Goal: Task Accomplishment & Management: Manage account settings

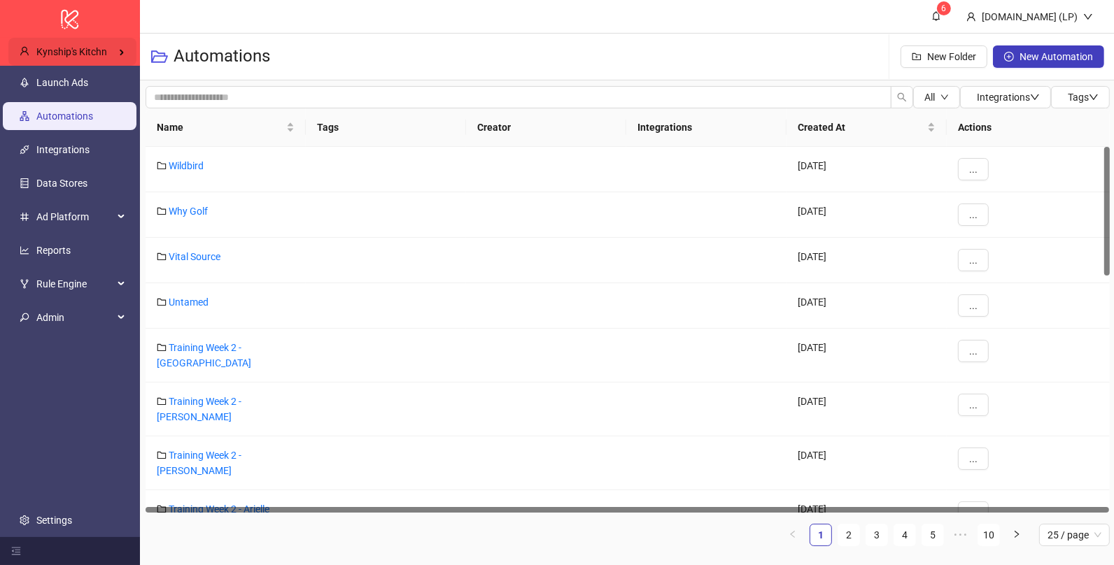
click at [87, 46] on span "Kynship's Kitchn" at bounding box center [71, 51] width 71 height 11
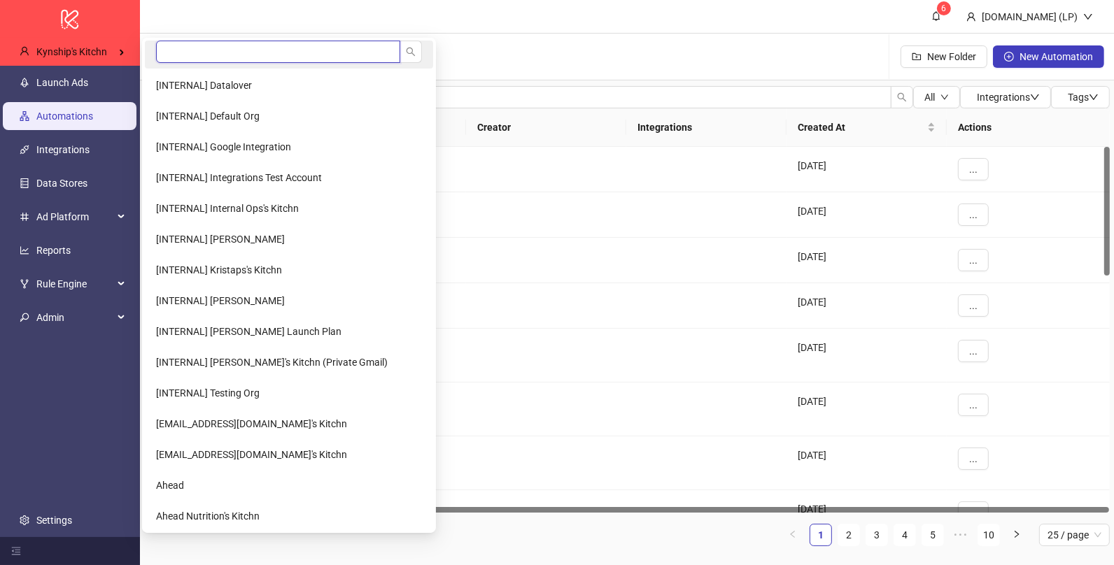
click at [237, 53] on input "search" at bounding box center [278, 52] width 244 height 22
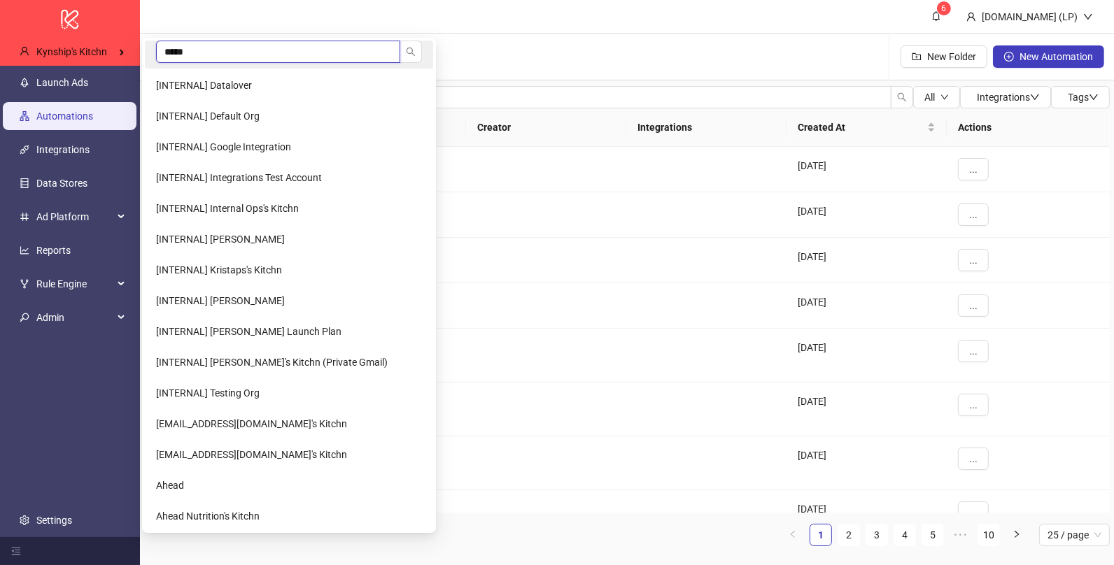
type input "******"
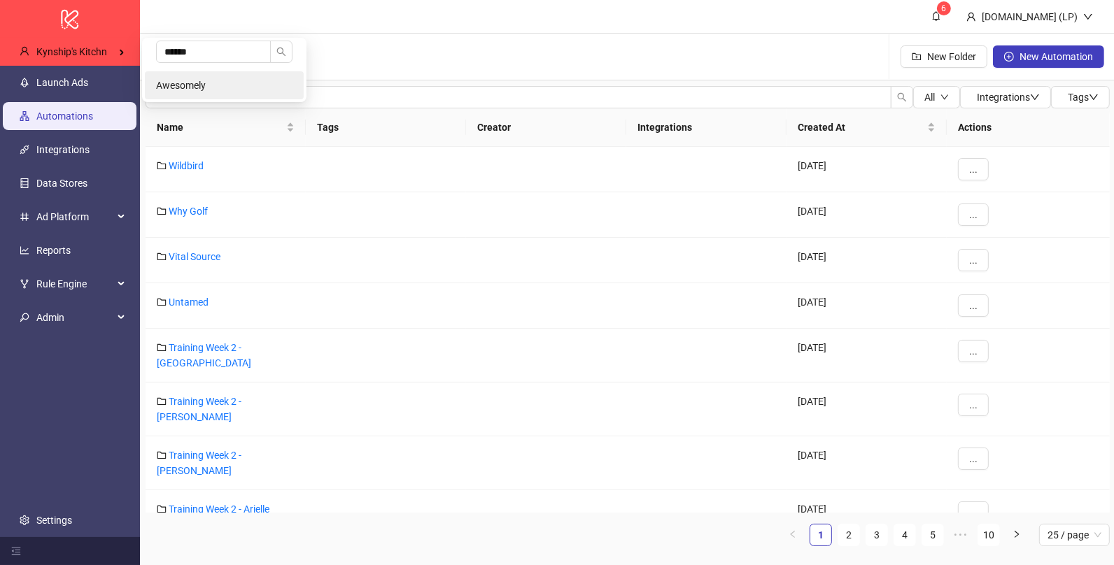
click at [204, 78] on li "Awesomely" at bounding box center [224, 85] width 159 height 28
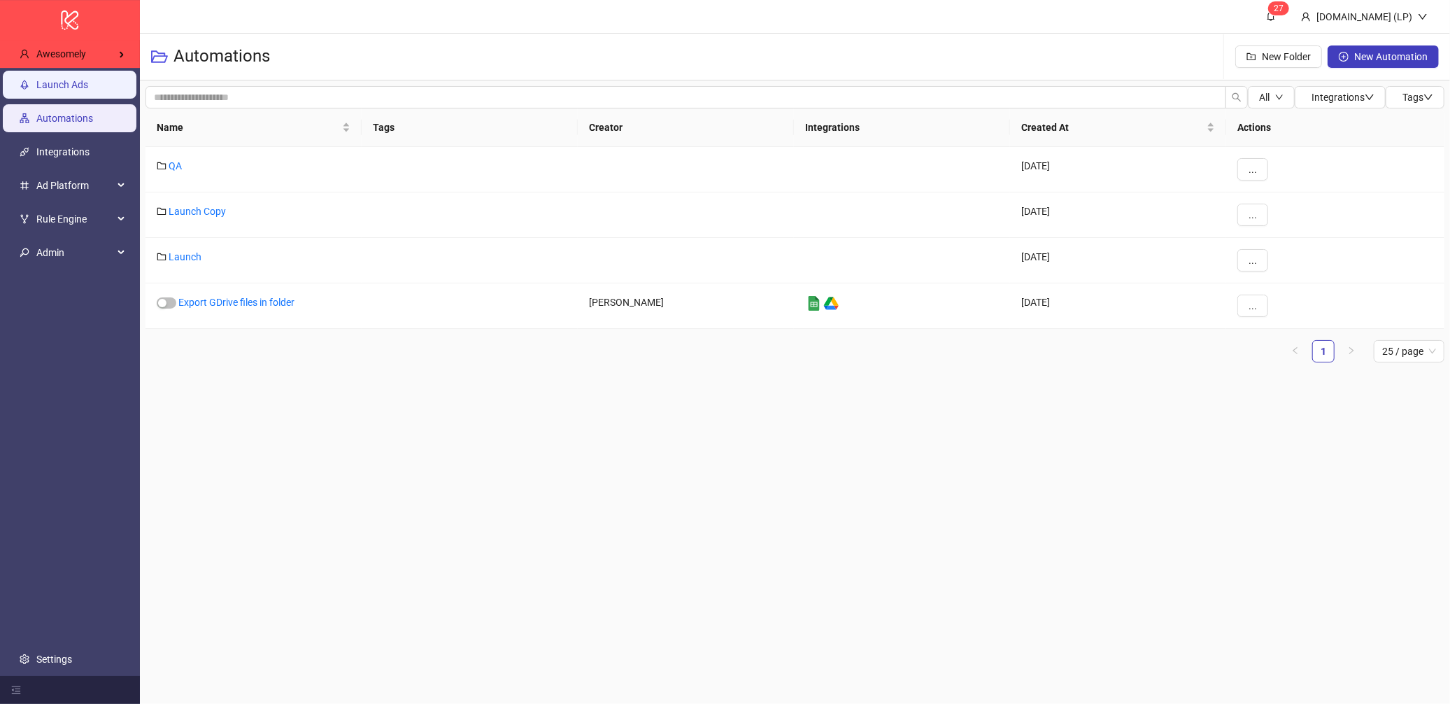
click at [42, 90] on link "Launch Ads" at bounding box center [62, 84] width 52 height 11
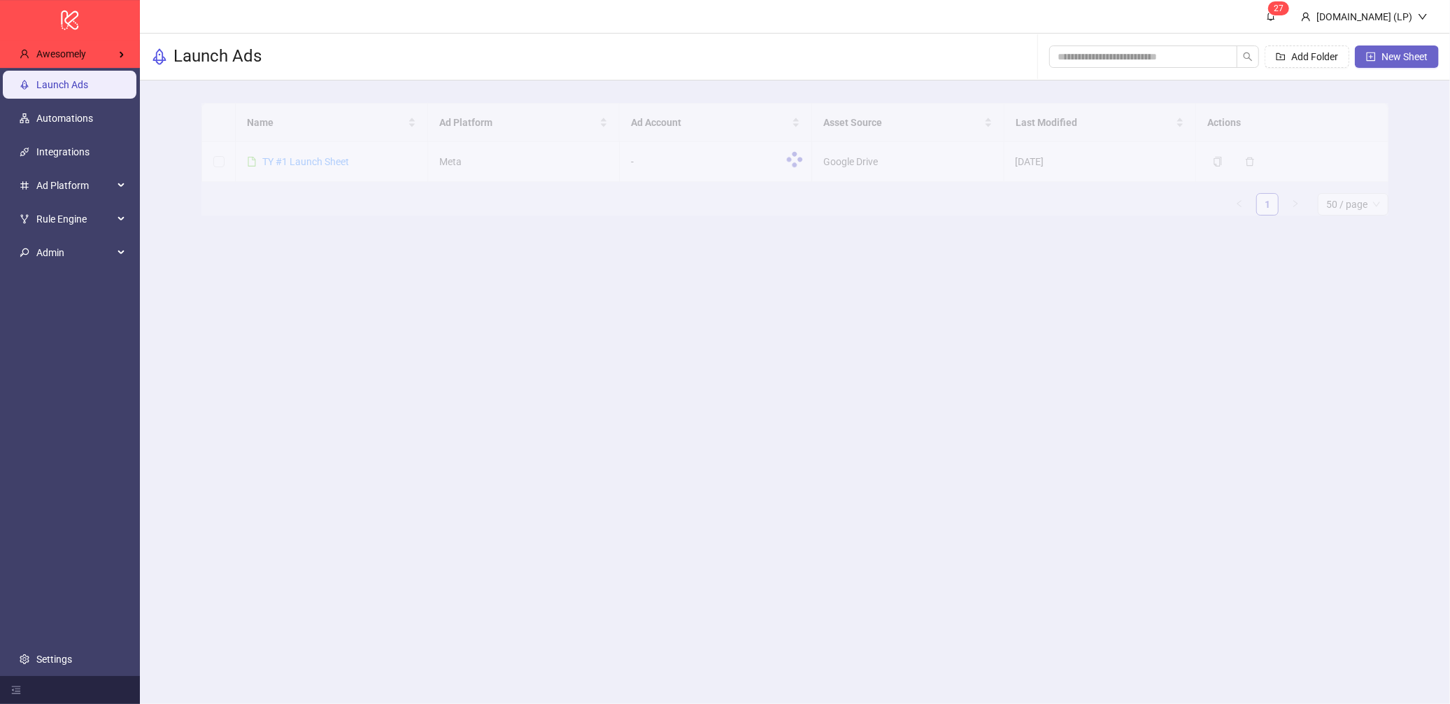
click at [1257, 52] on span "New Sheet" at bounding box center [1405, 56] width 46 height 11
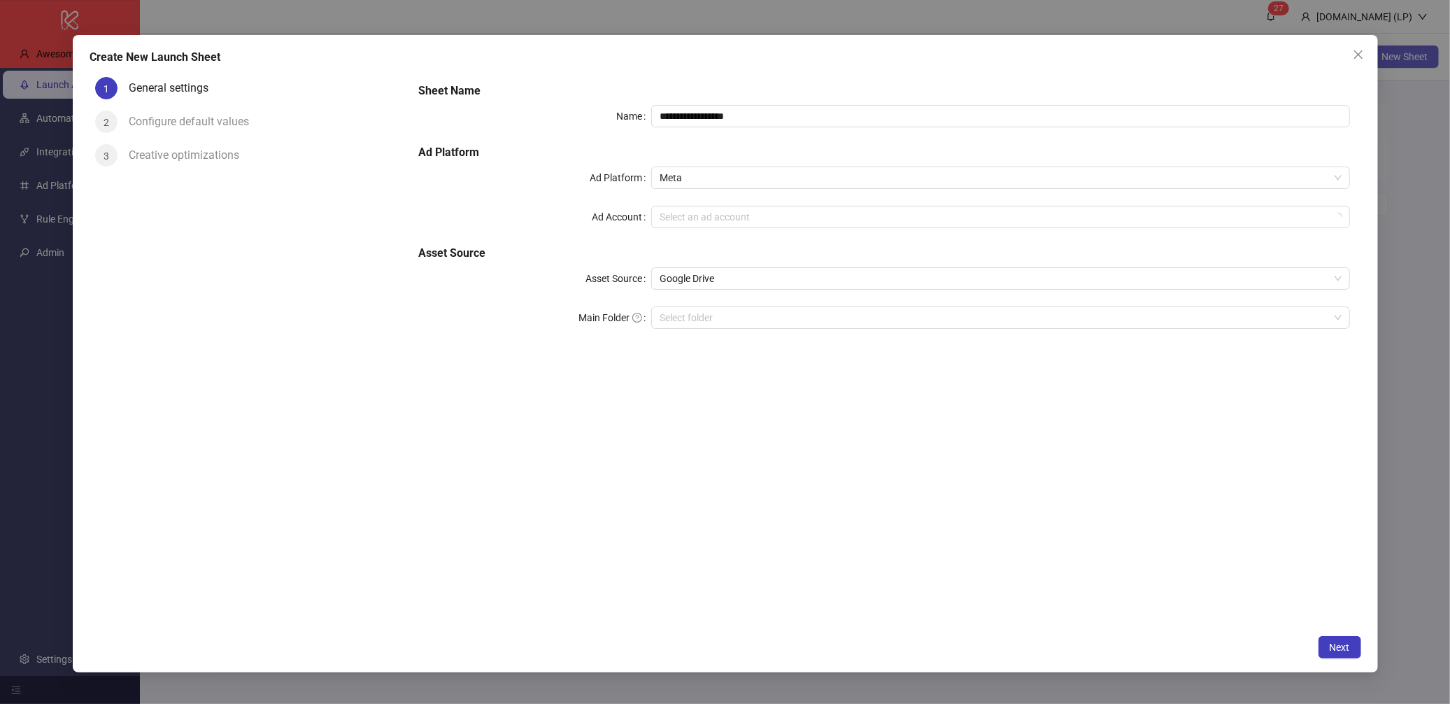
type input "**********"
click at [747, 215] on span "CFM #1" at bounding box center [1000, 216] width 681 height 21
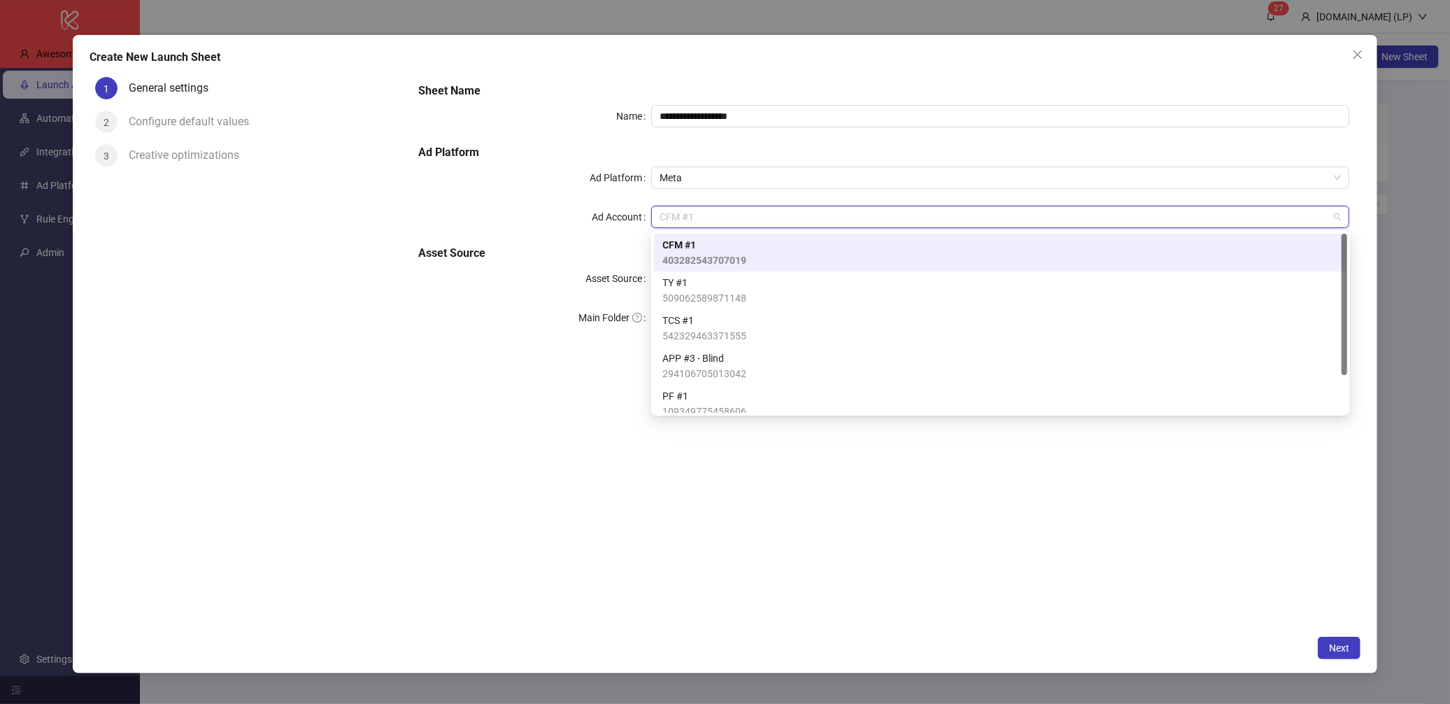
click at [1257, 59] on div "**********" at bounding box center [726, 353] width 1306 height 637
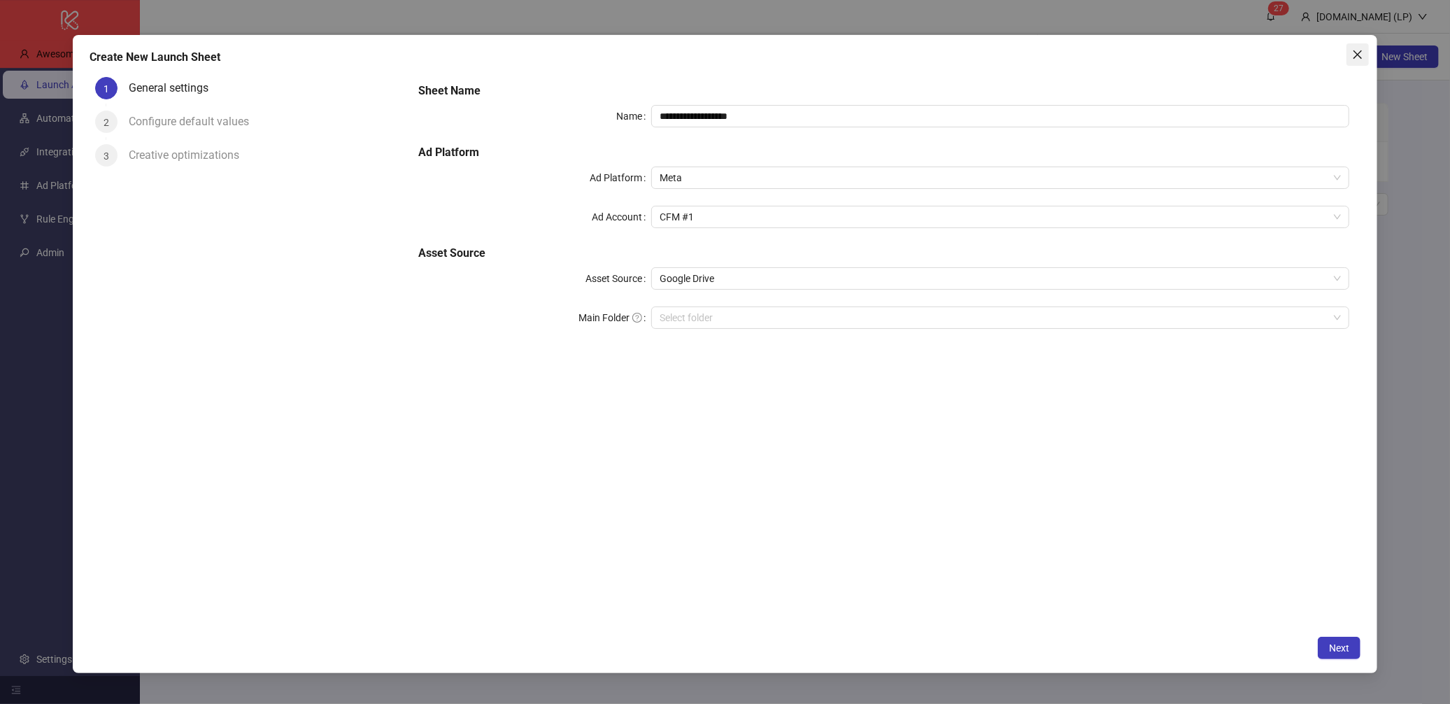
click at [1257, 59] on icon "close" at bounding box center [1357, 54] width 11 height 11
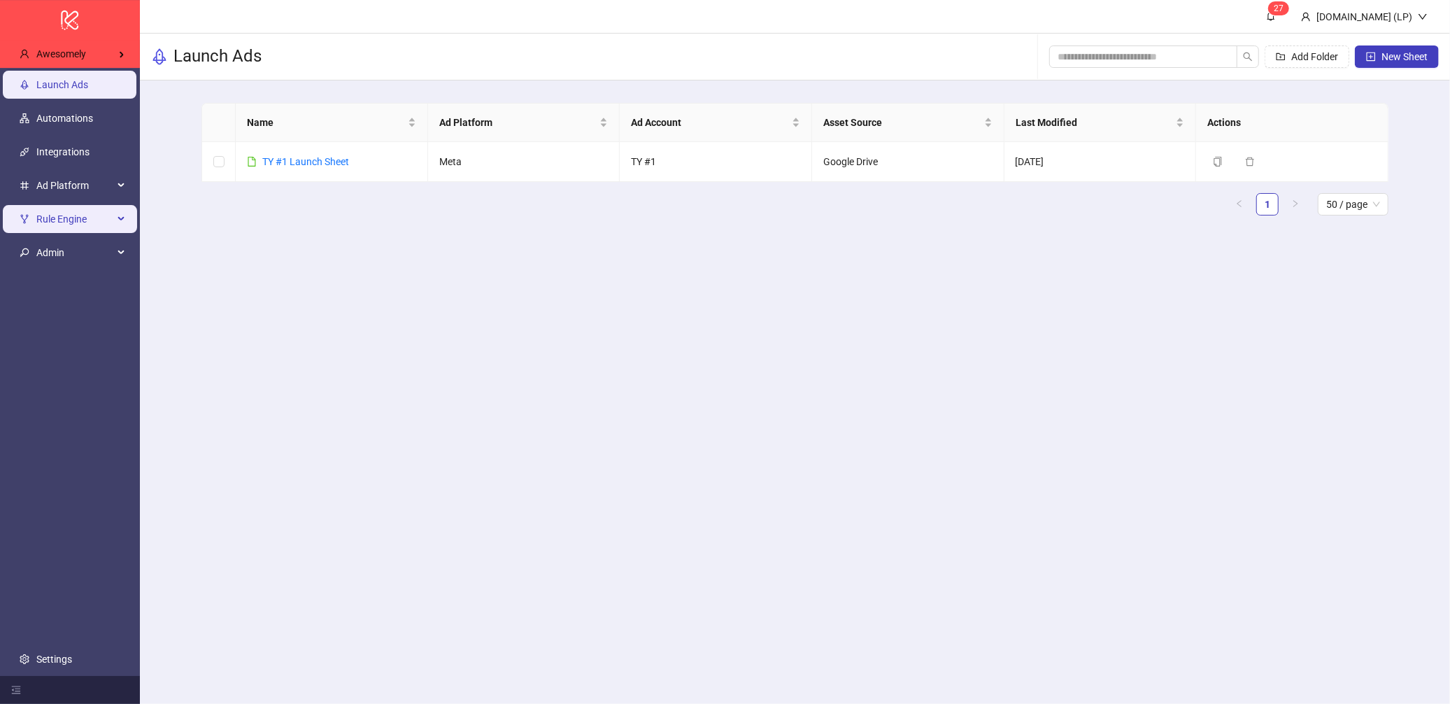
click at [69, 226] on span "Rule Engine" at bounding box center [74, 219] width 77 height 28
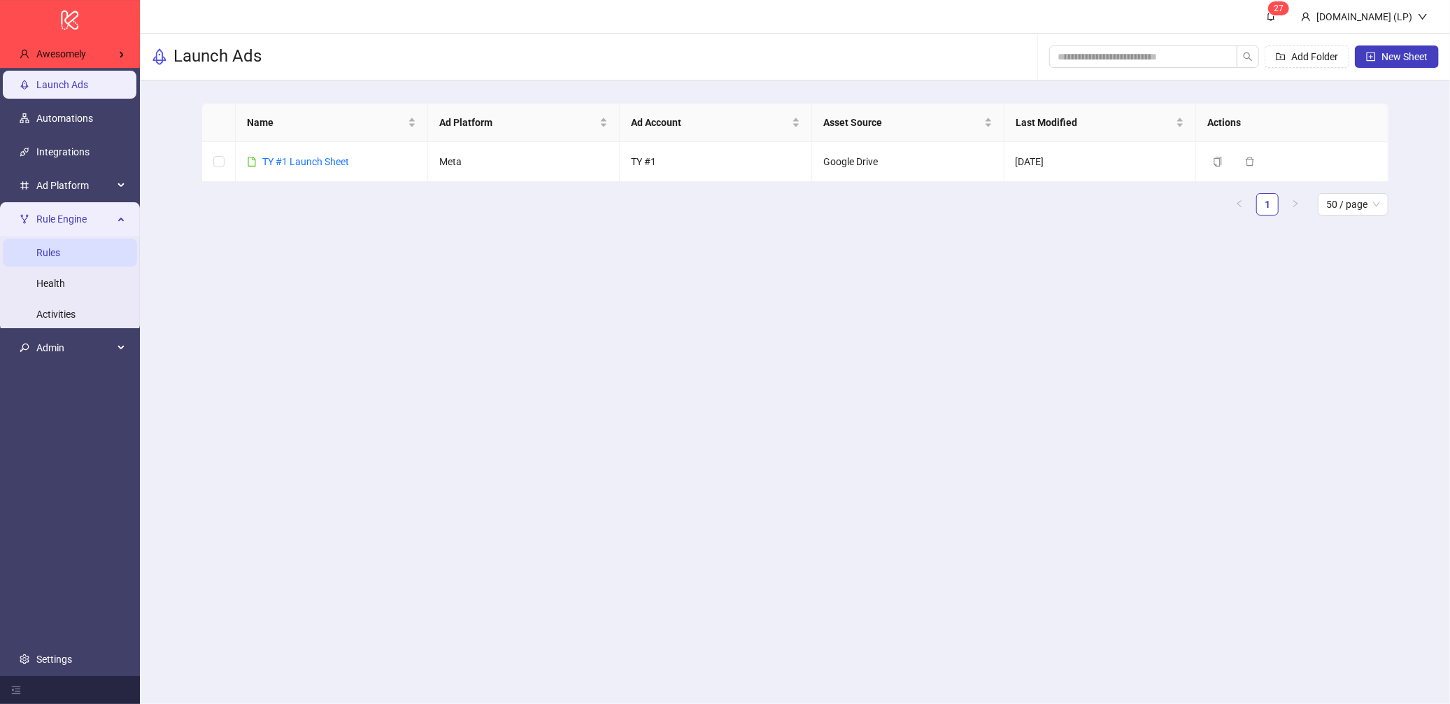
click at [60, 256] on link "Rules" at bounding box center [48, 252] width 24 height 11
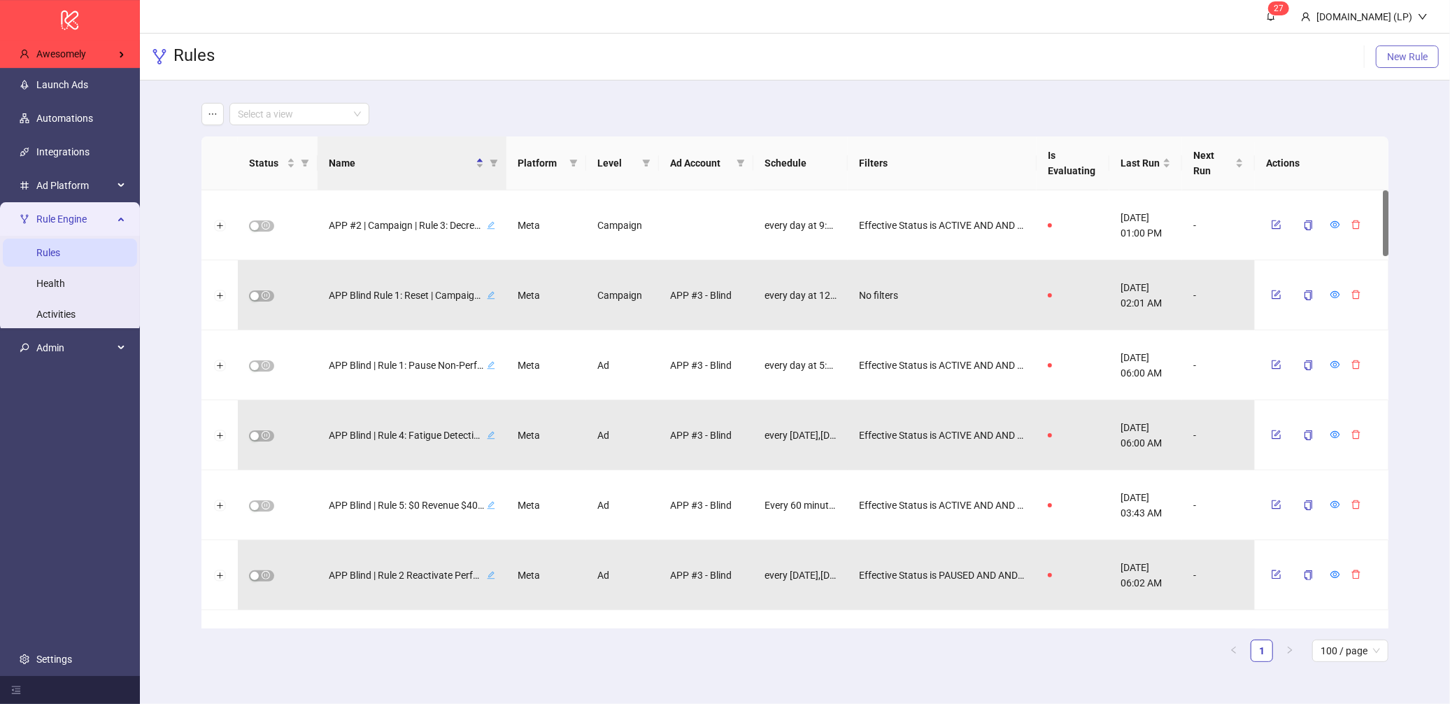
click at [1257, 65] on button "New Rule" at bounding box center [1407, 56] width 63 height 22
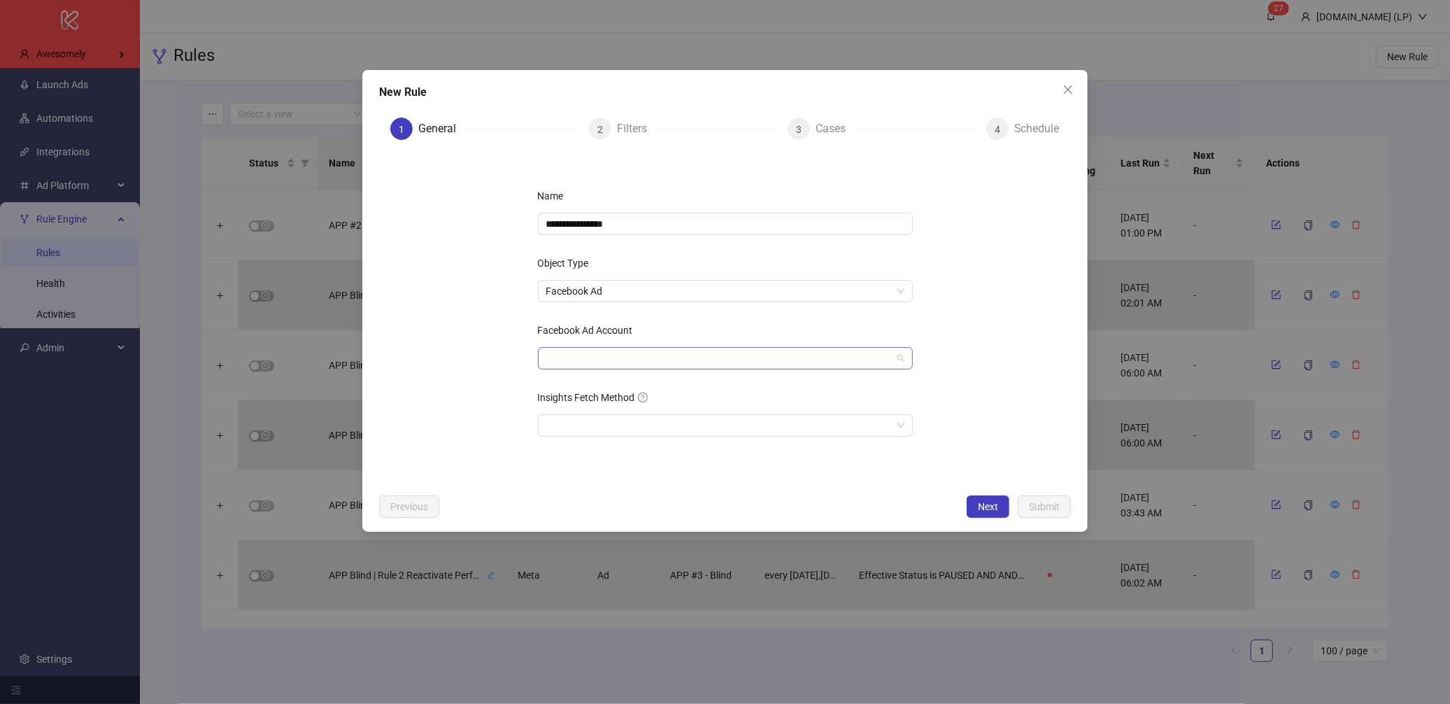
click at [682, 350] on input "Facebook Ad Account" at bounding box center [719, 358] width 346 height 21
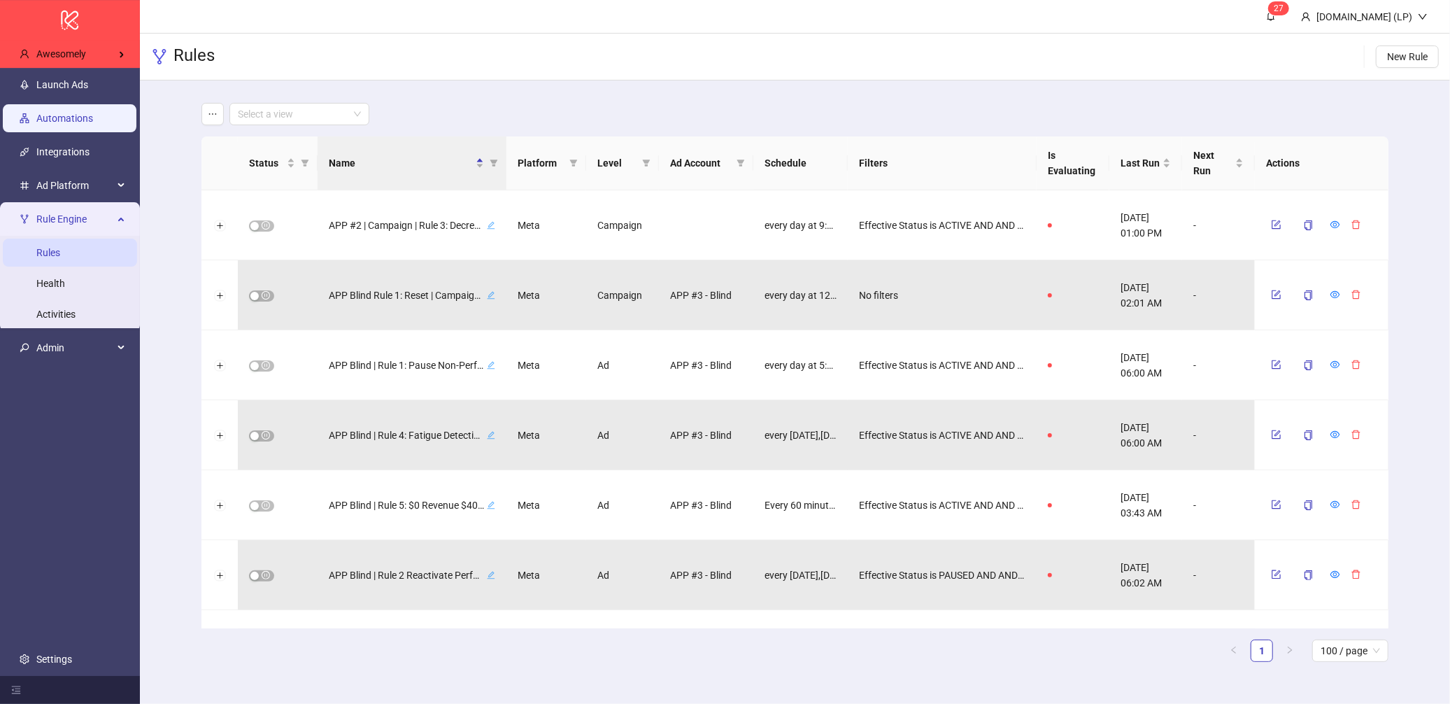
click at [67, 123] on link "Automations" at bounding box center [64, 118] width 57 height 11
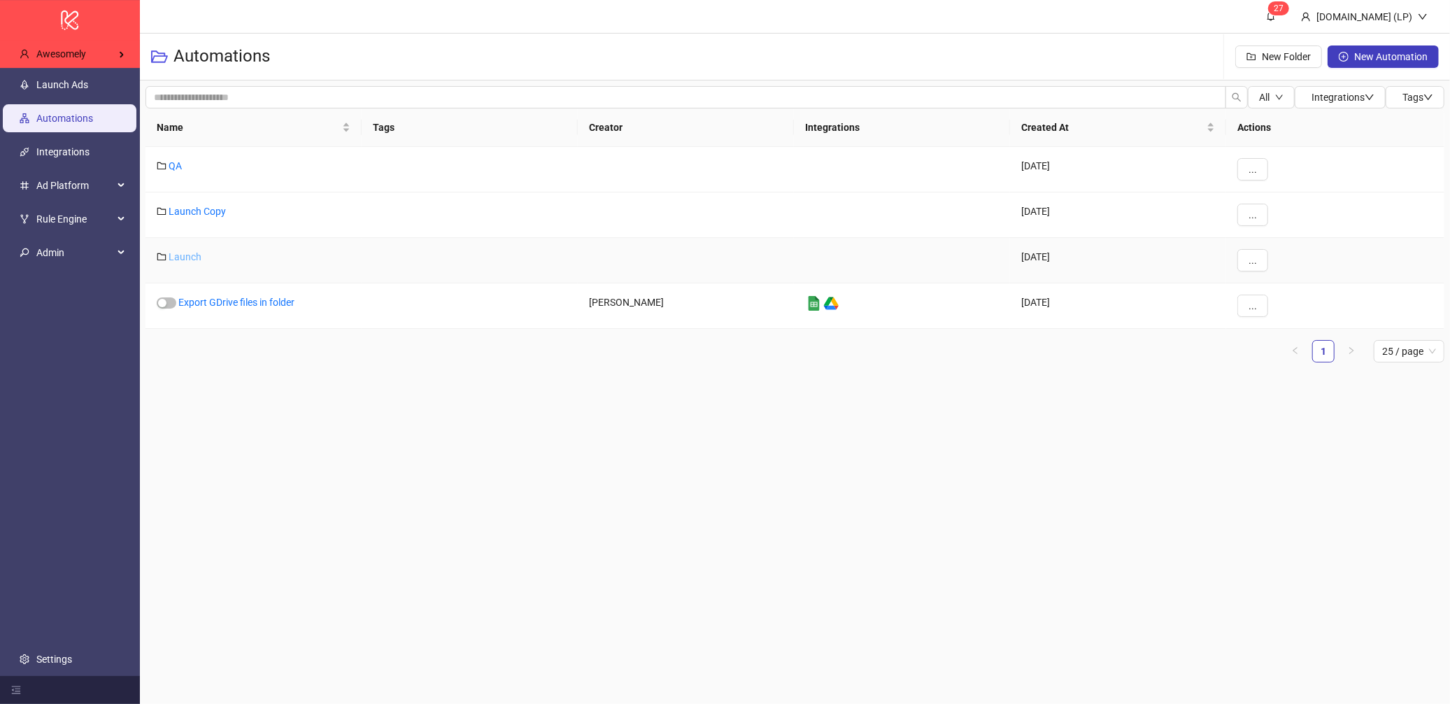
click at [188, 255] on link "Launch" at bounding box center [185, 256] width 33 height 11
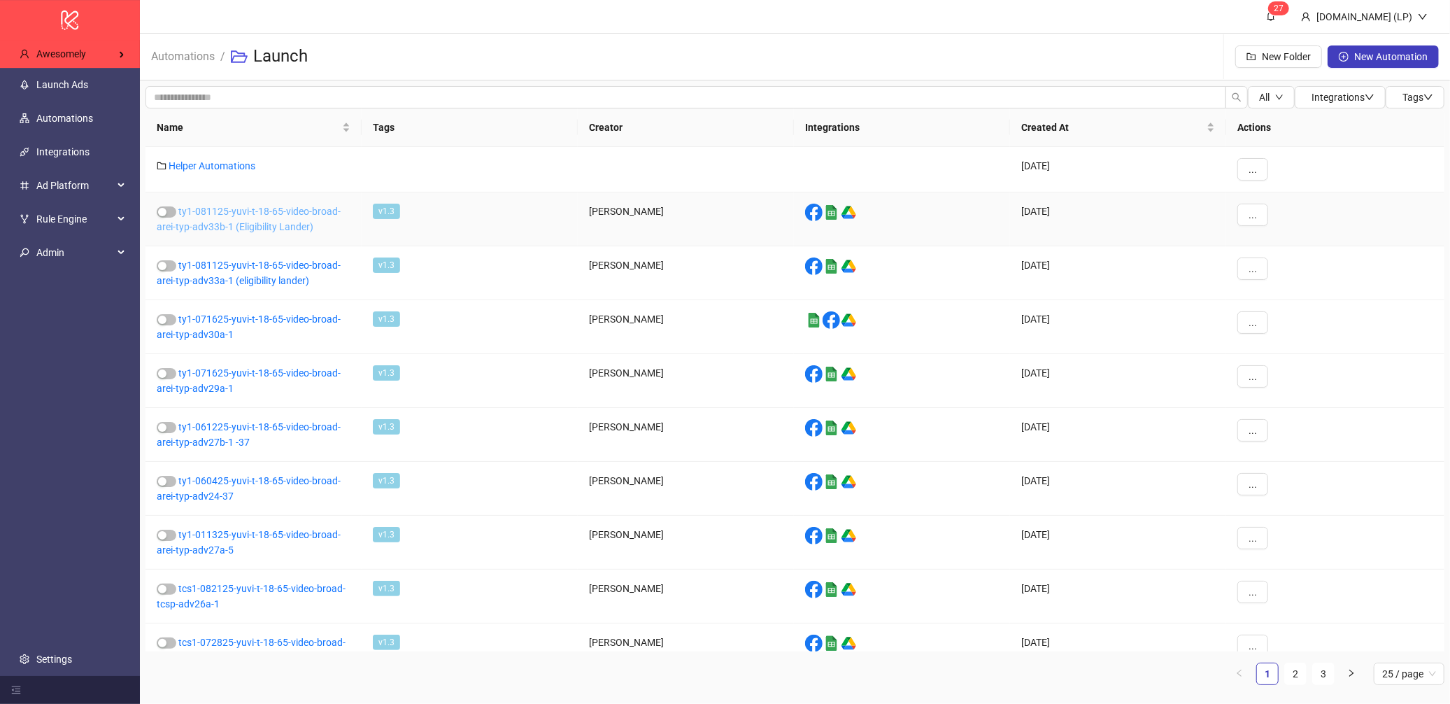
click at [265, 232] on link "ty1-081125-yuvi-t-18-65-video-broad-arei-typ-adv33b-1 (Eligibility Lander)" at bounding box center [249, 219] width 184 height 27
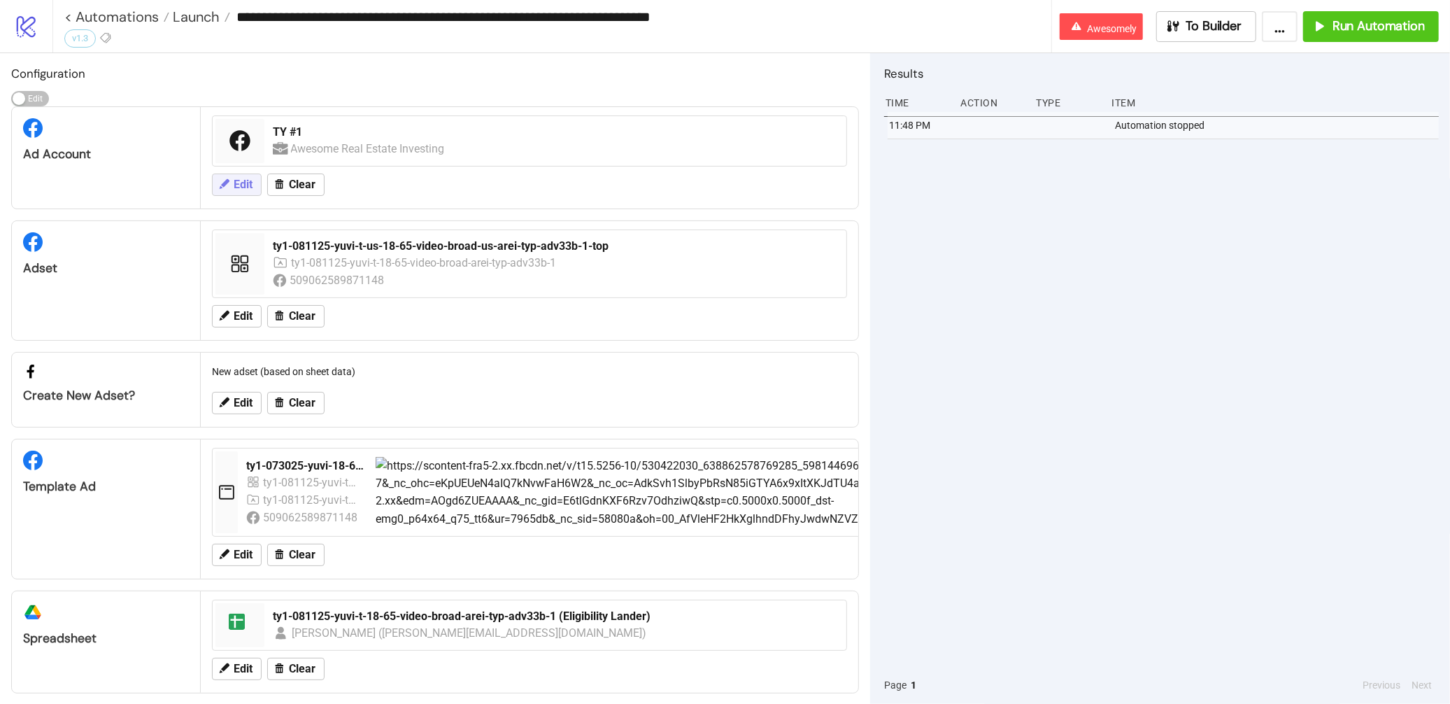
click at [215, 183] on button "Edit" at bounding box center [237, 185] width 50 height 22
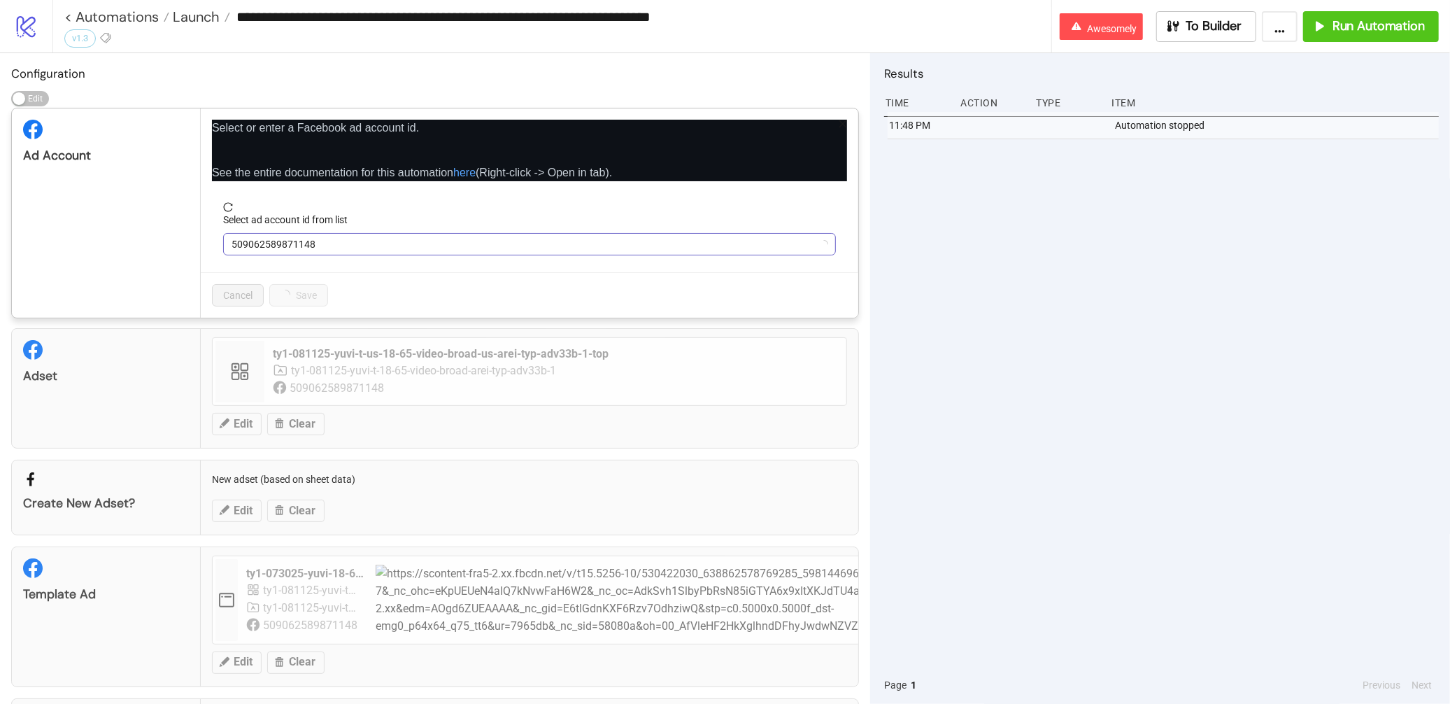
click at [343, 247] on span "509062589871148" at bounding box center [530, 244] width 596 height 21
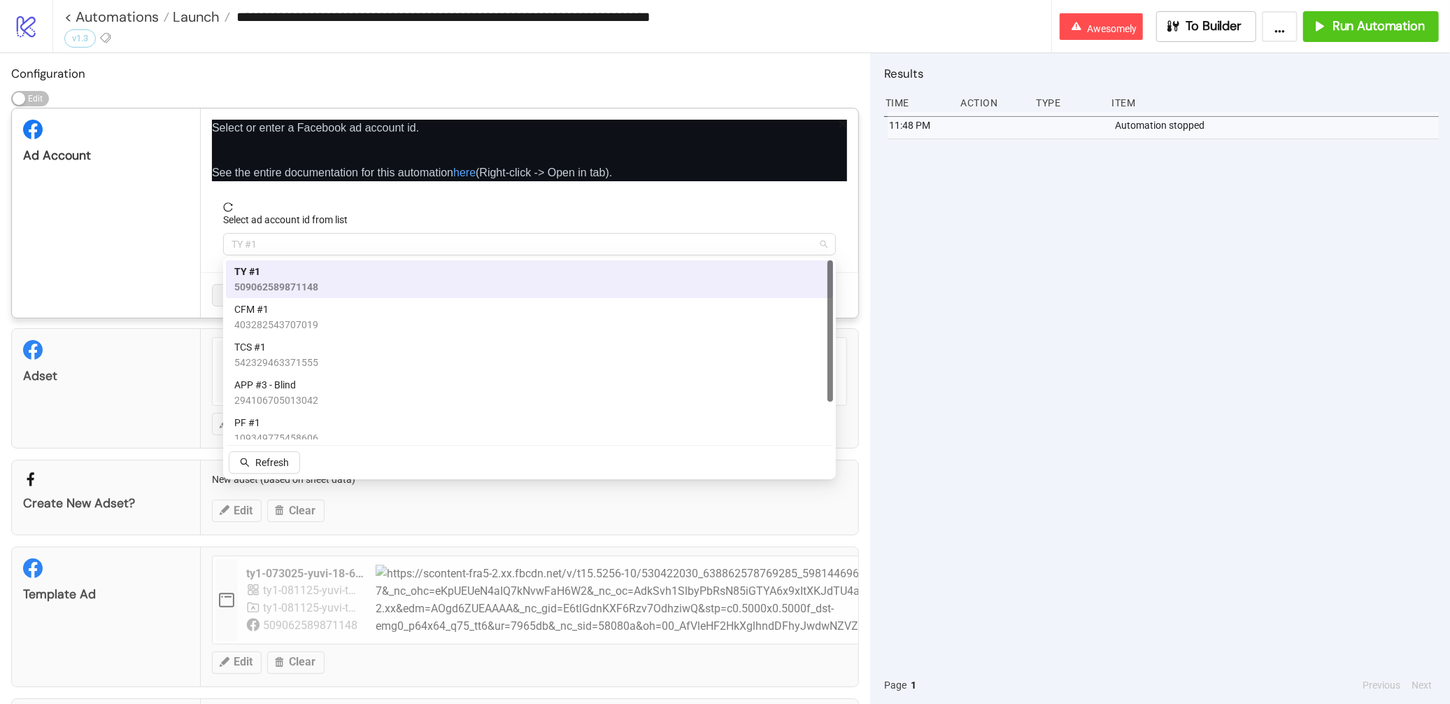
click at [343, 247] on span "TY #1" at bounding box center [530, 244] width 596 height 21
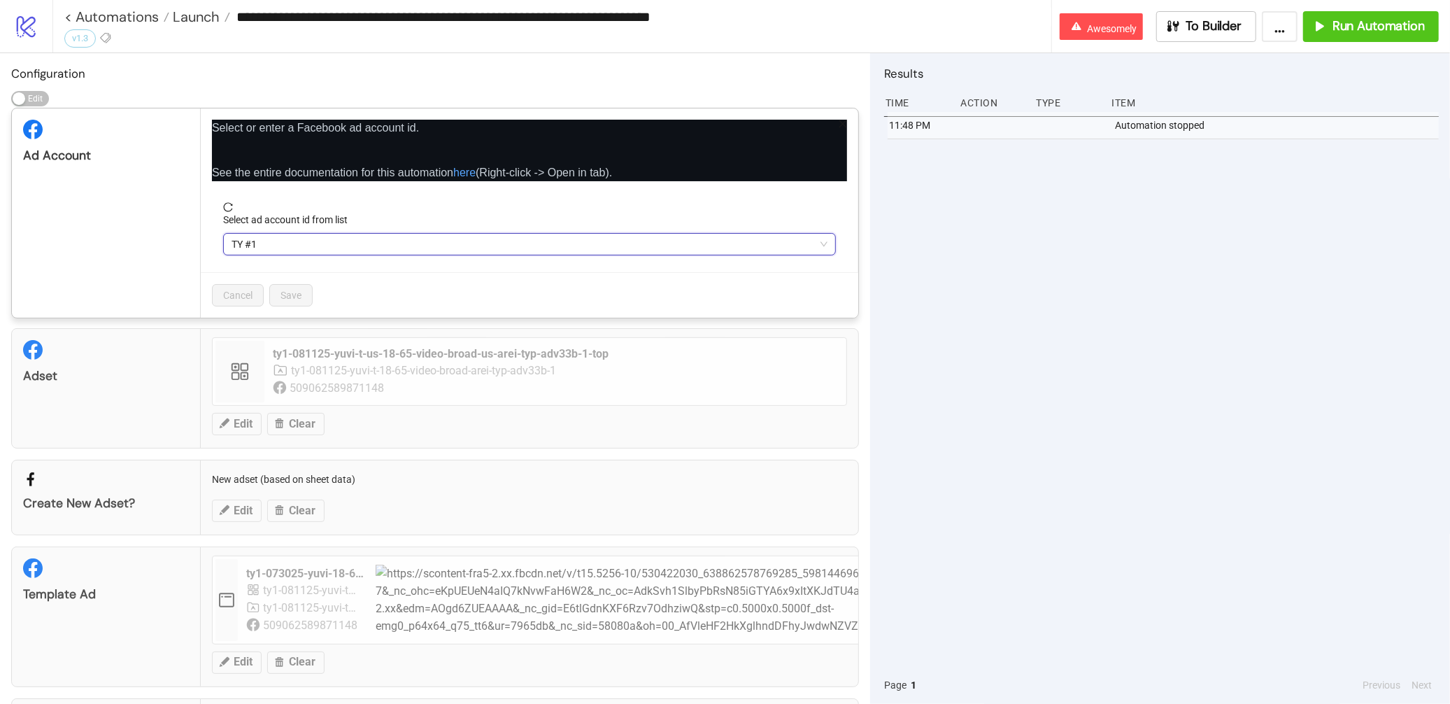
click at [39, 31] on link "logo/logo-mobile" at bounding box center [26, 26] width 52 height 52
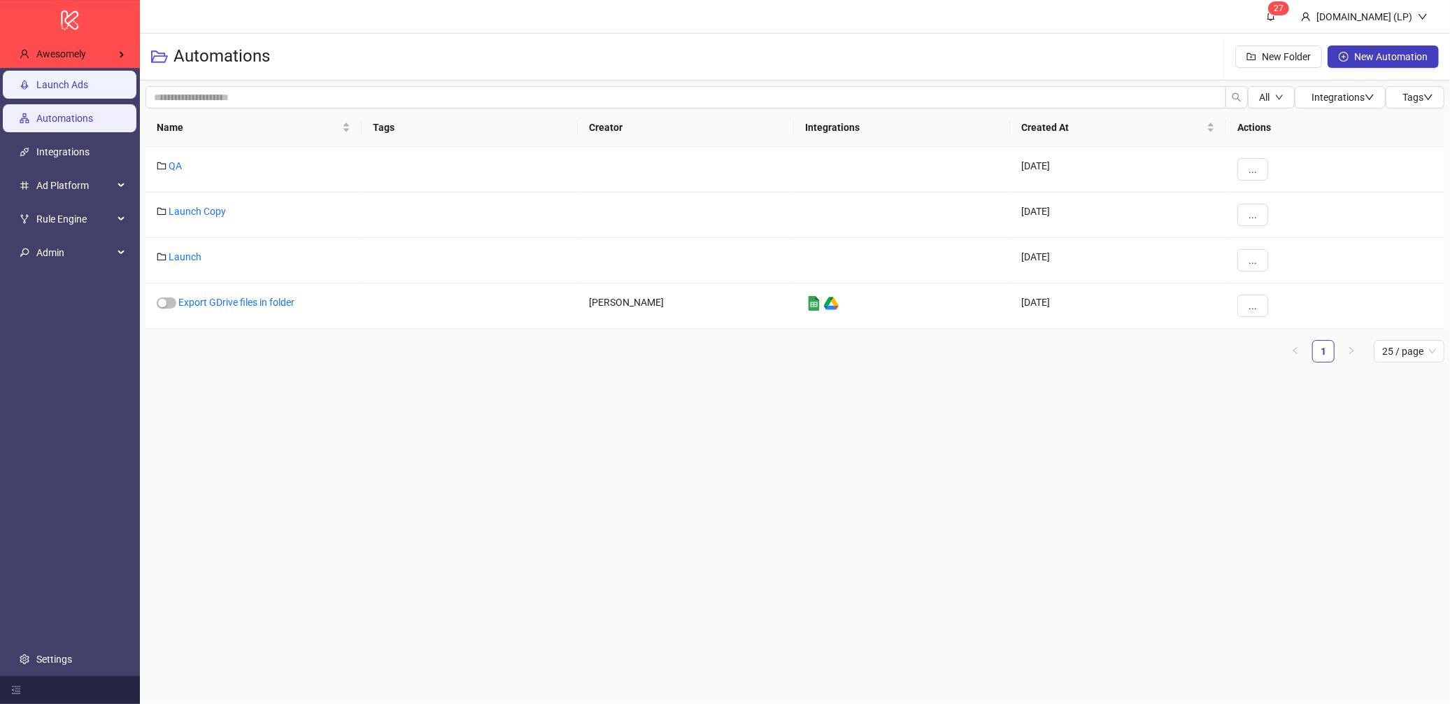
click at [88, 79] on link "Launch Ads" at bounding box center [62, 84] width 52 height 11
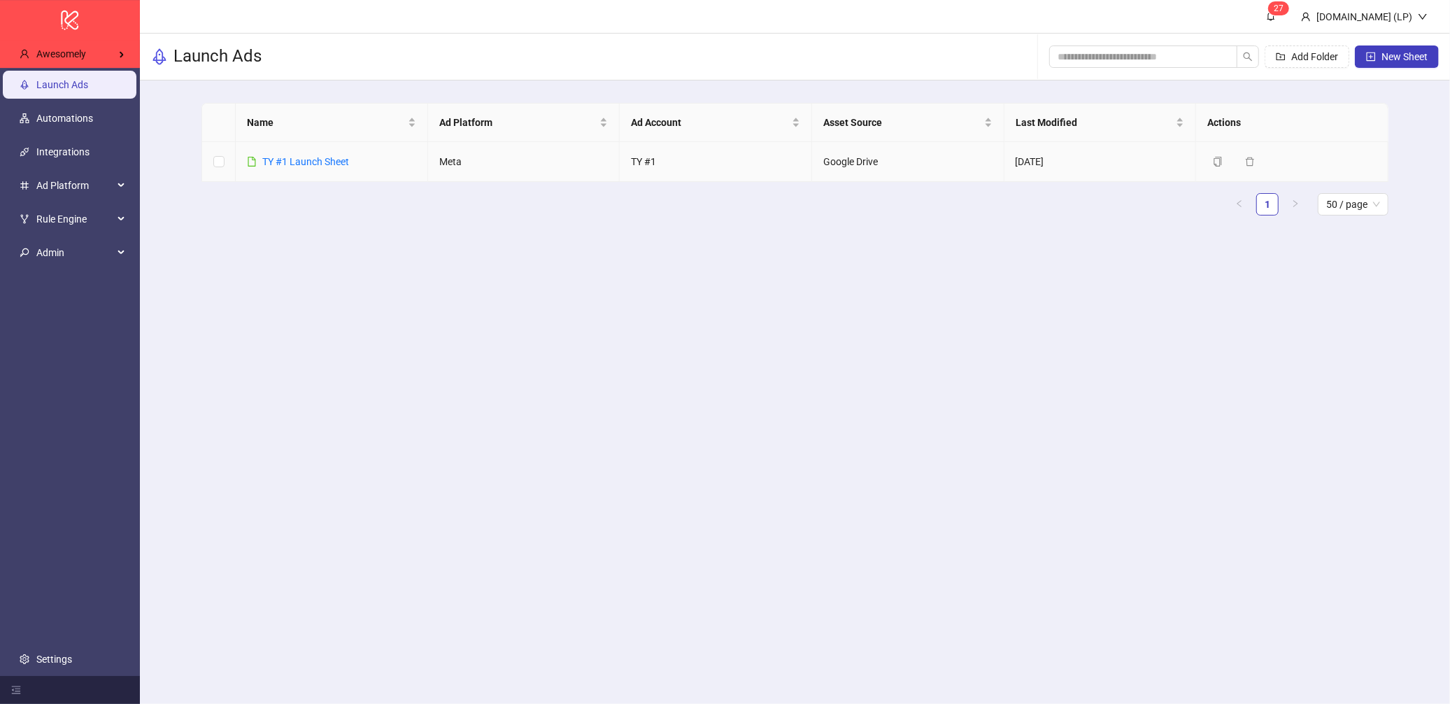
click at [320, 167] on div "TY #1 Launch Sheet" at bounding box center [305, 161] width 87 height 15
click at [332, 158] on link "TY #1 Launch Sheet" at bounding box center [305, 161] width 87 height 11
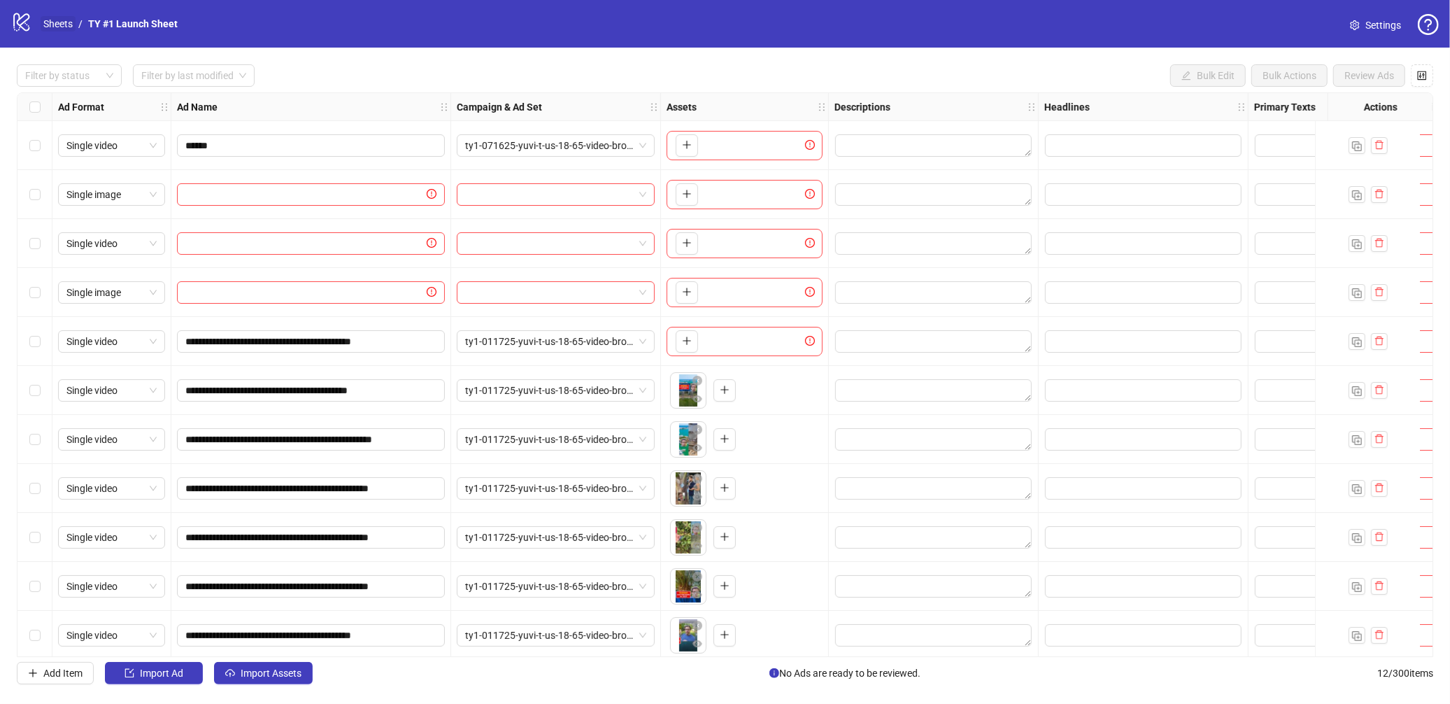
click at [50, 29] on link "Sheets" at bounding box center [58, 23] width 35 height 15
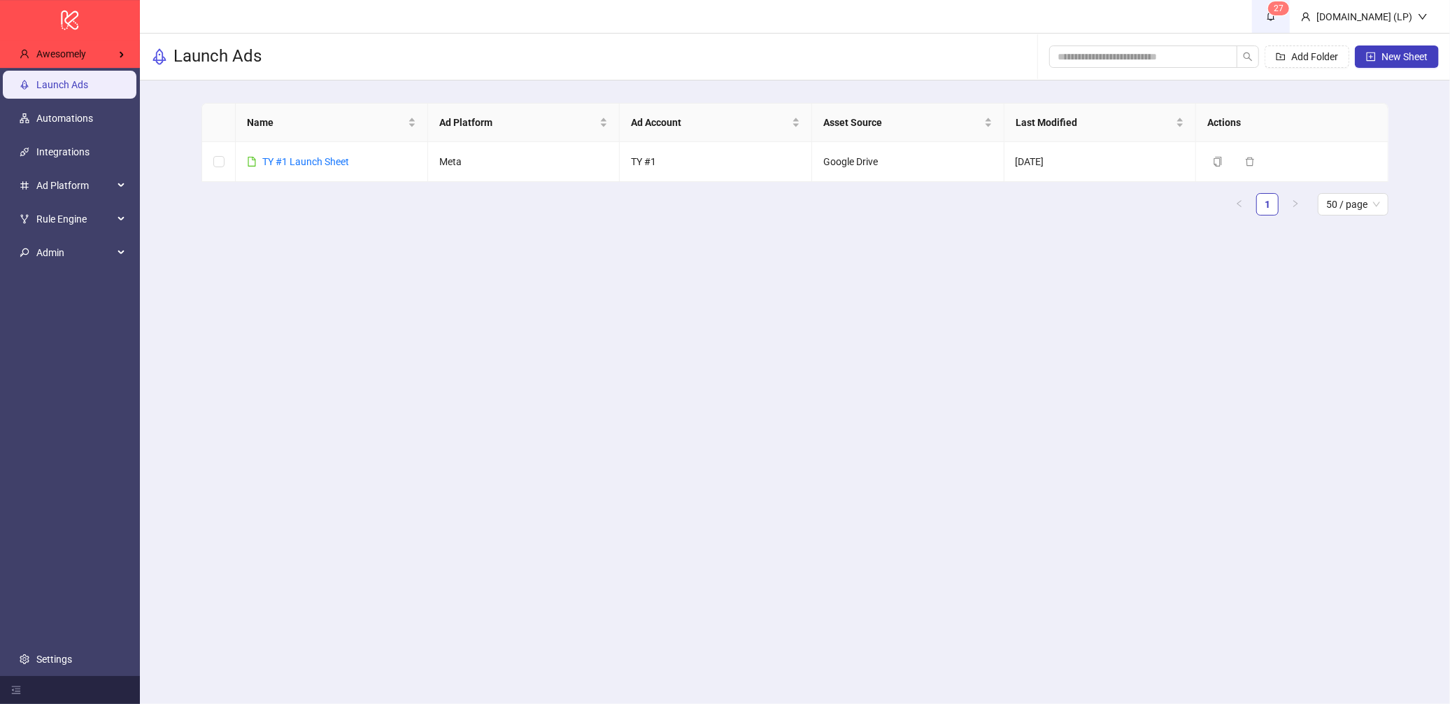
click at [1257, 10] on span "7" at bounding box center [1281, 8] width 5 height 10
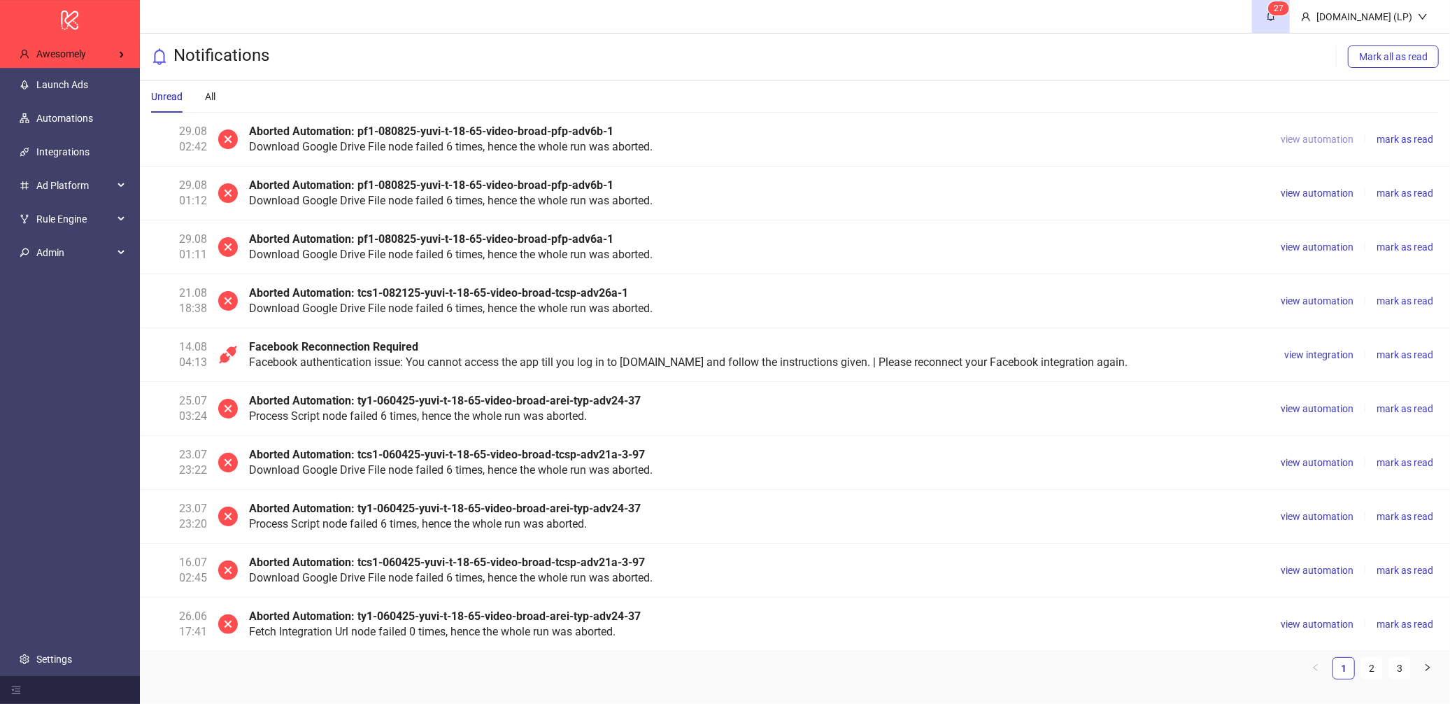
click at [1257, 141] on span "view automation" at bounding box center [1317, 139] width 73 height 11
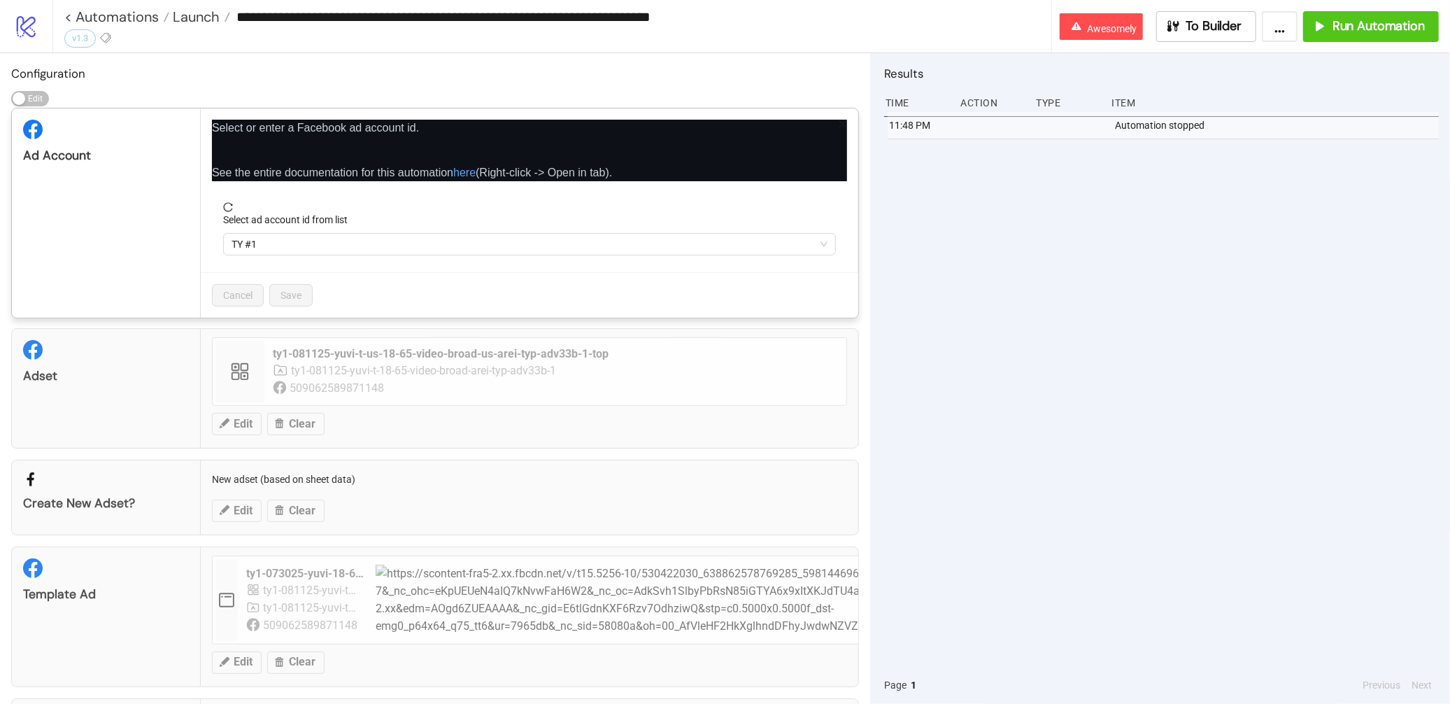
type input "**********"
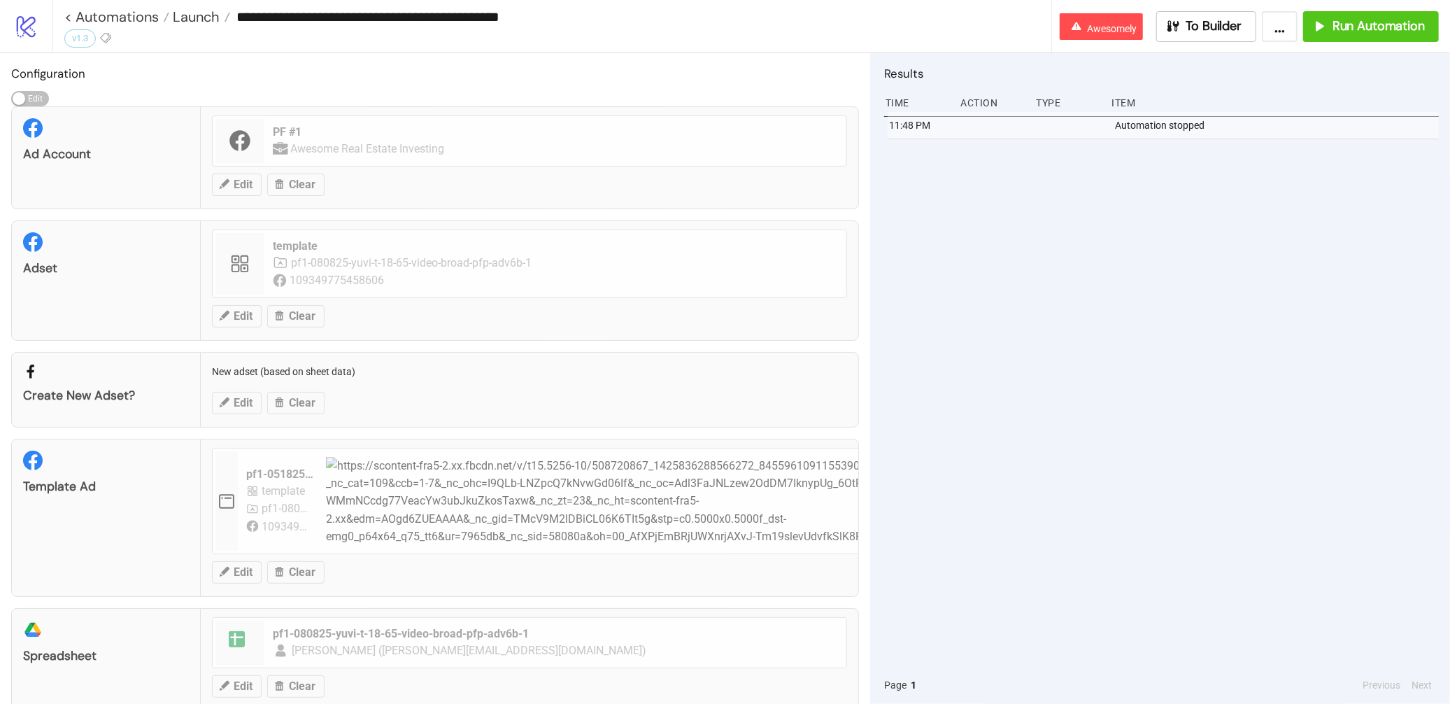
click at [843, 128] on div "Ad Account PF #1 Awesome Real Estate Investing Edit Clear" at bounding box center [435, 157] width 848 height 103
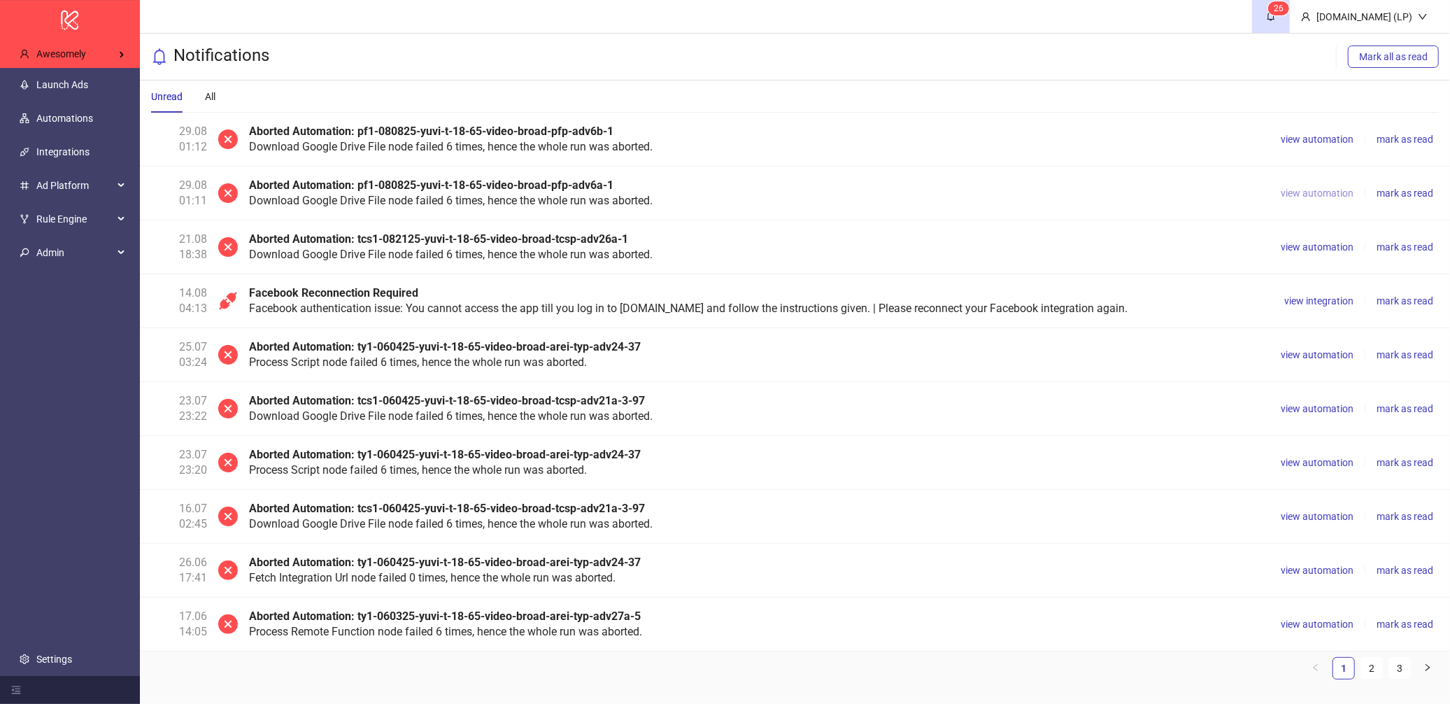
click at [1257, 195] on span "view automation" at bounding box center [1317, 193] width 73 height 11
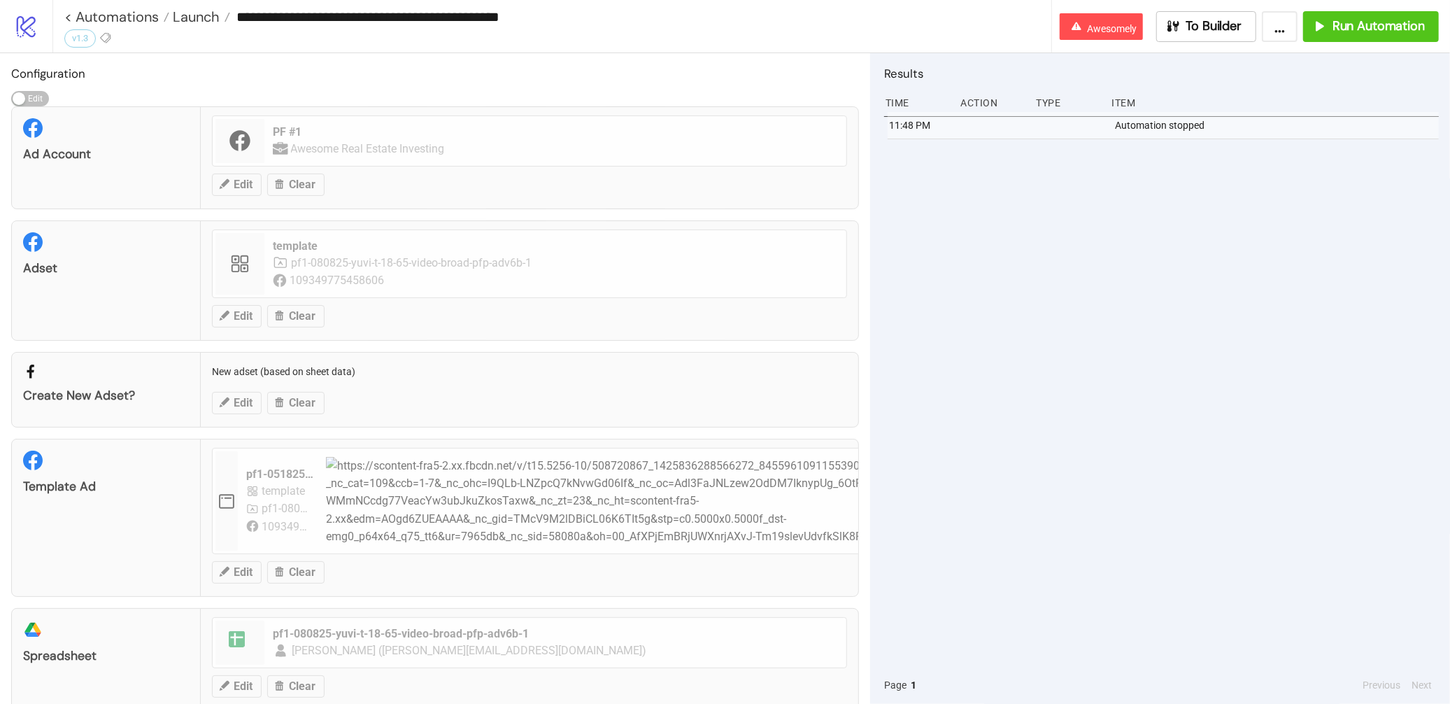
type input "**********"
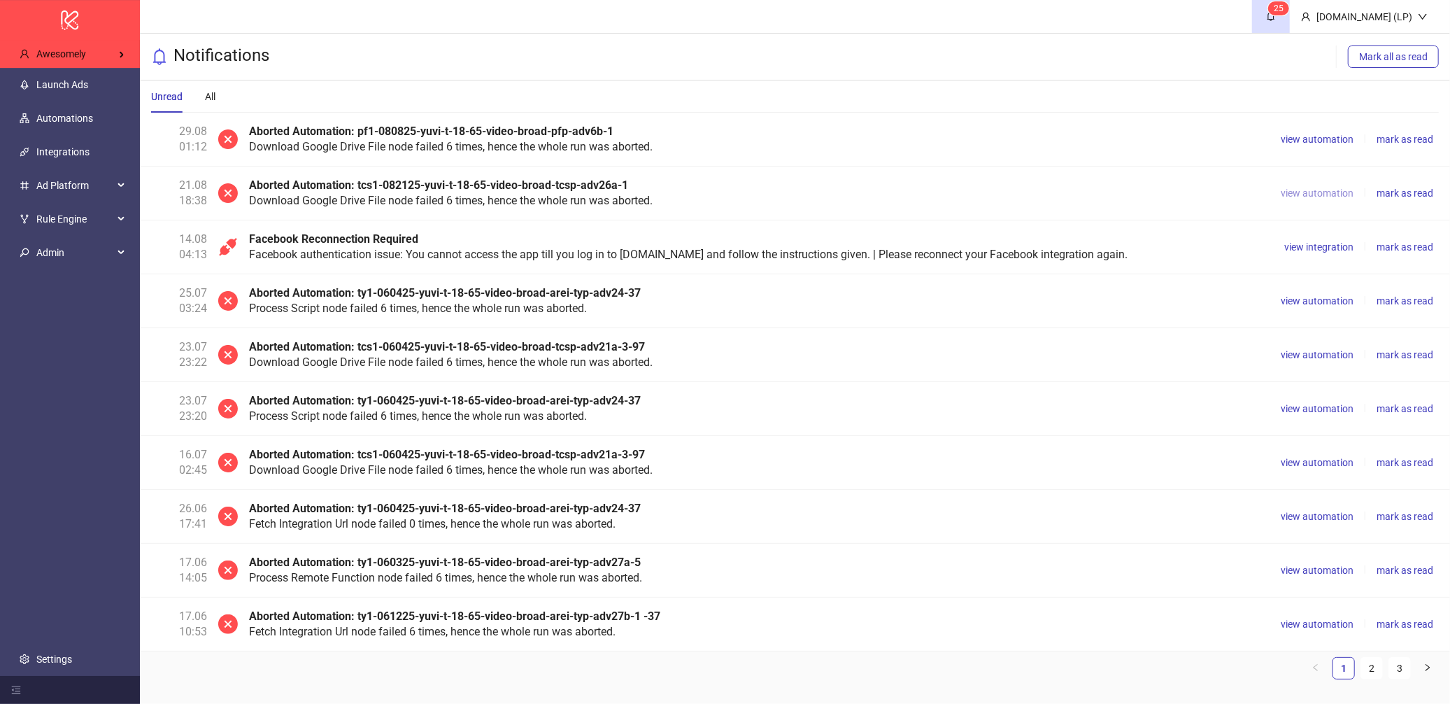
click at [1257, 191] on span "view automation" at bounding box center [1317, 193] width 73 height 11
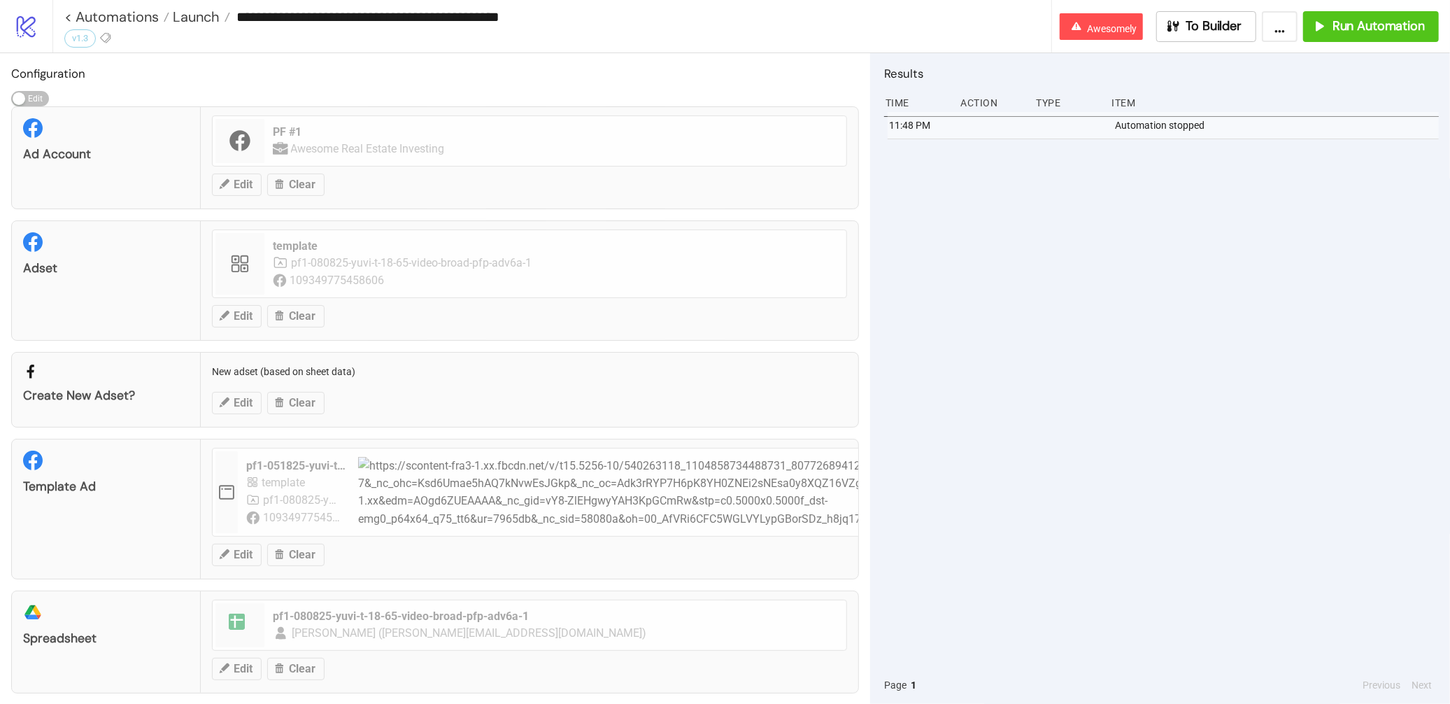
type input "**********"
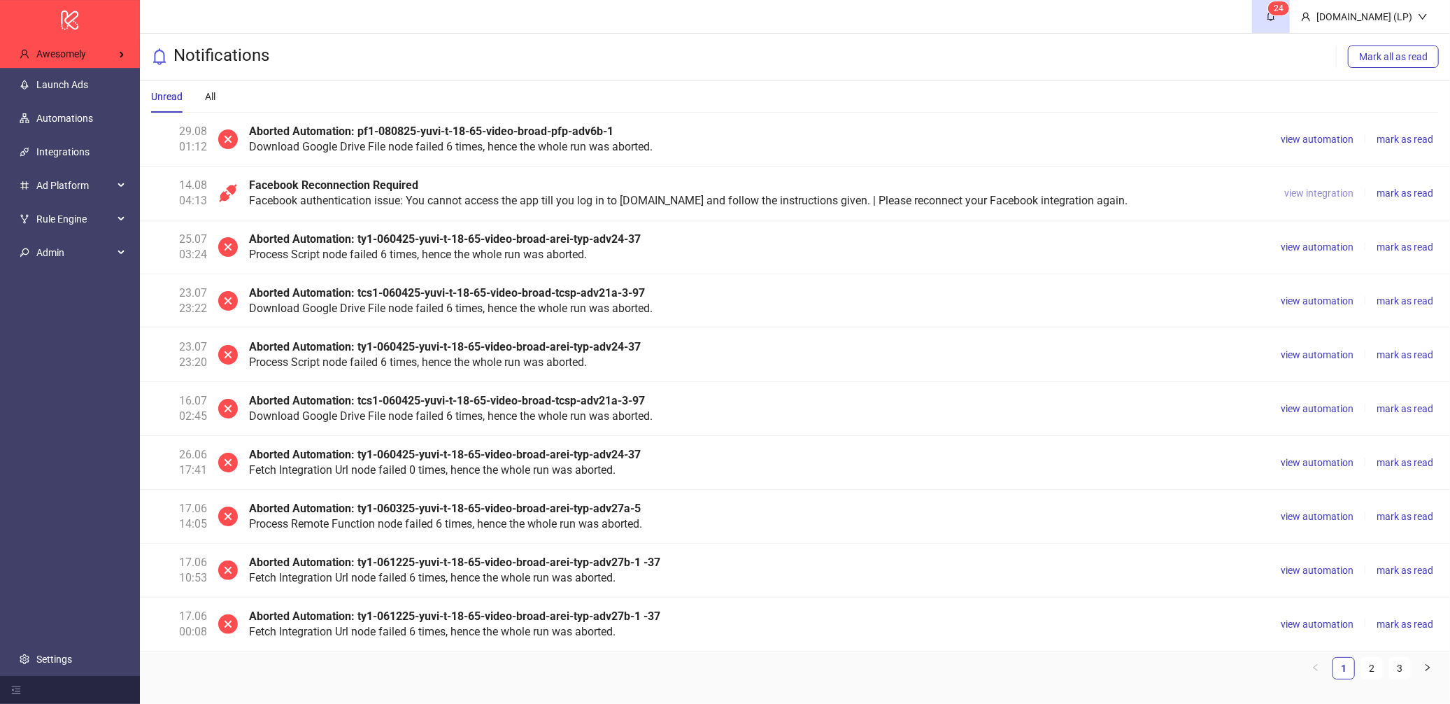
click at [1257, 195] on span "view integration" at bounding box center [1319, 193] width 69 height 11
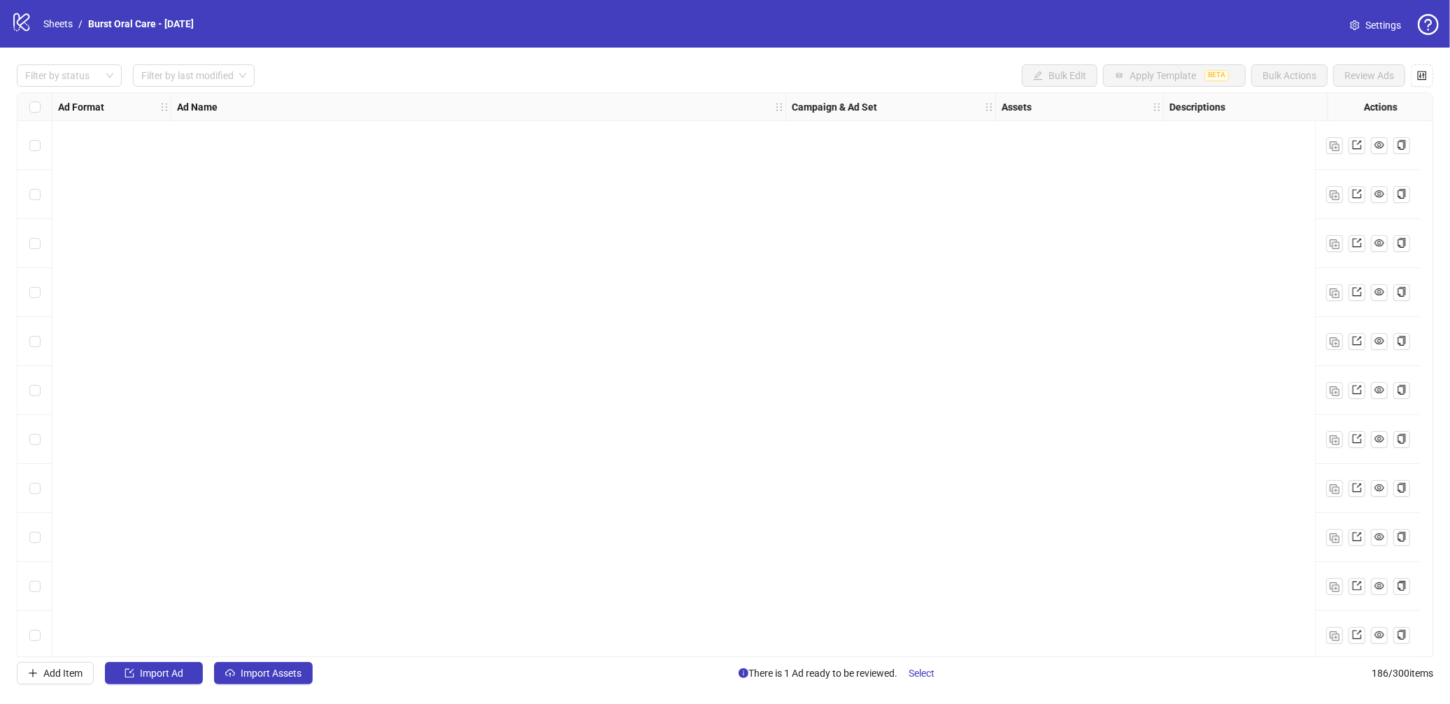
scroll to position [8580, 213]
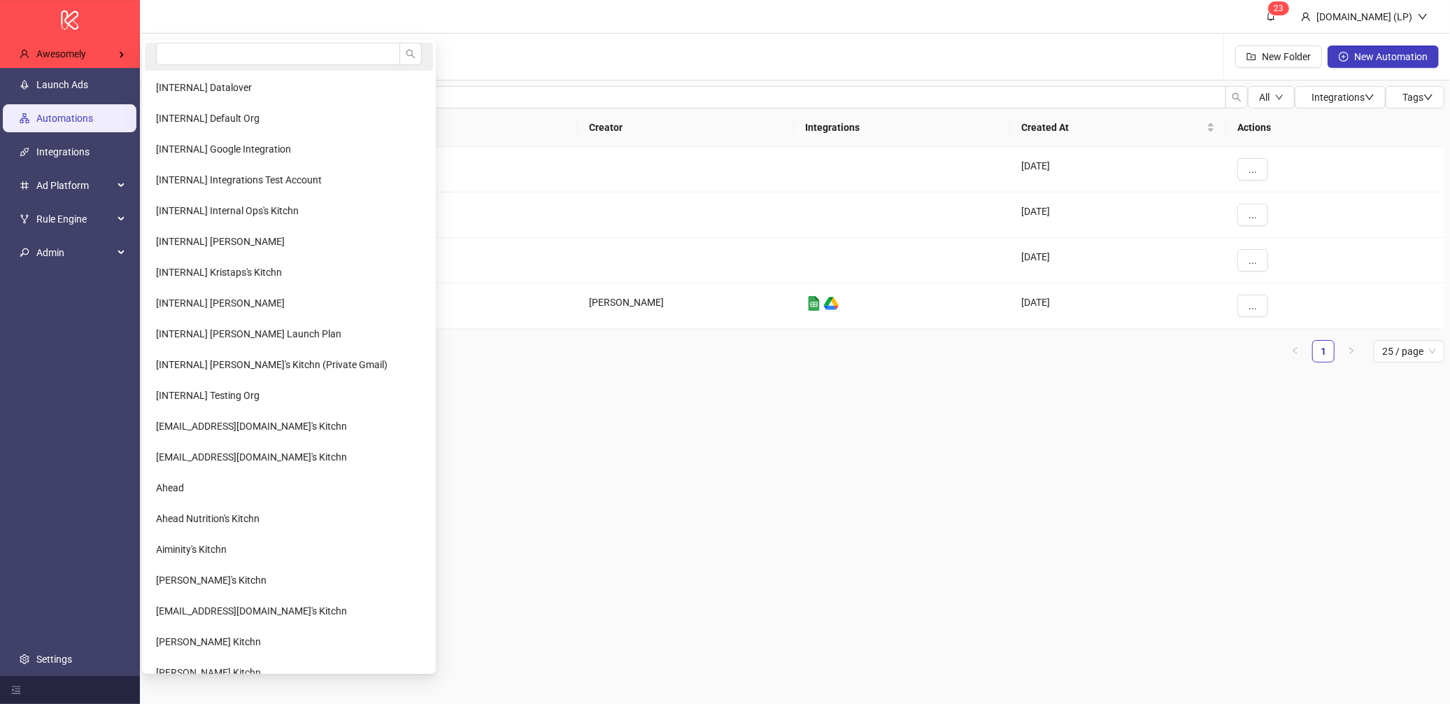
click at [148, 52] on li at bounding box center [289, 57] width 288 height 28
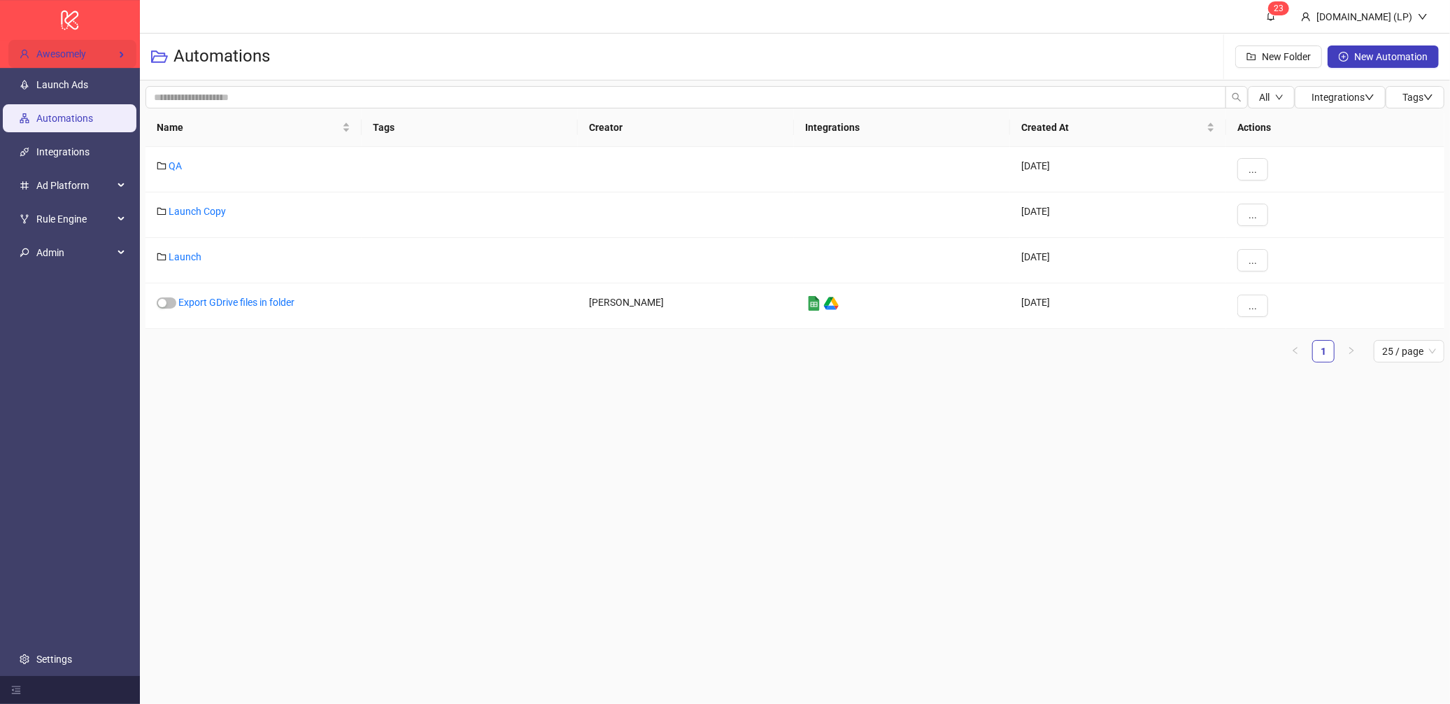
click at [78, 59] on div "Awesomely" at bounding box center [72, 54] width 128 height 28
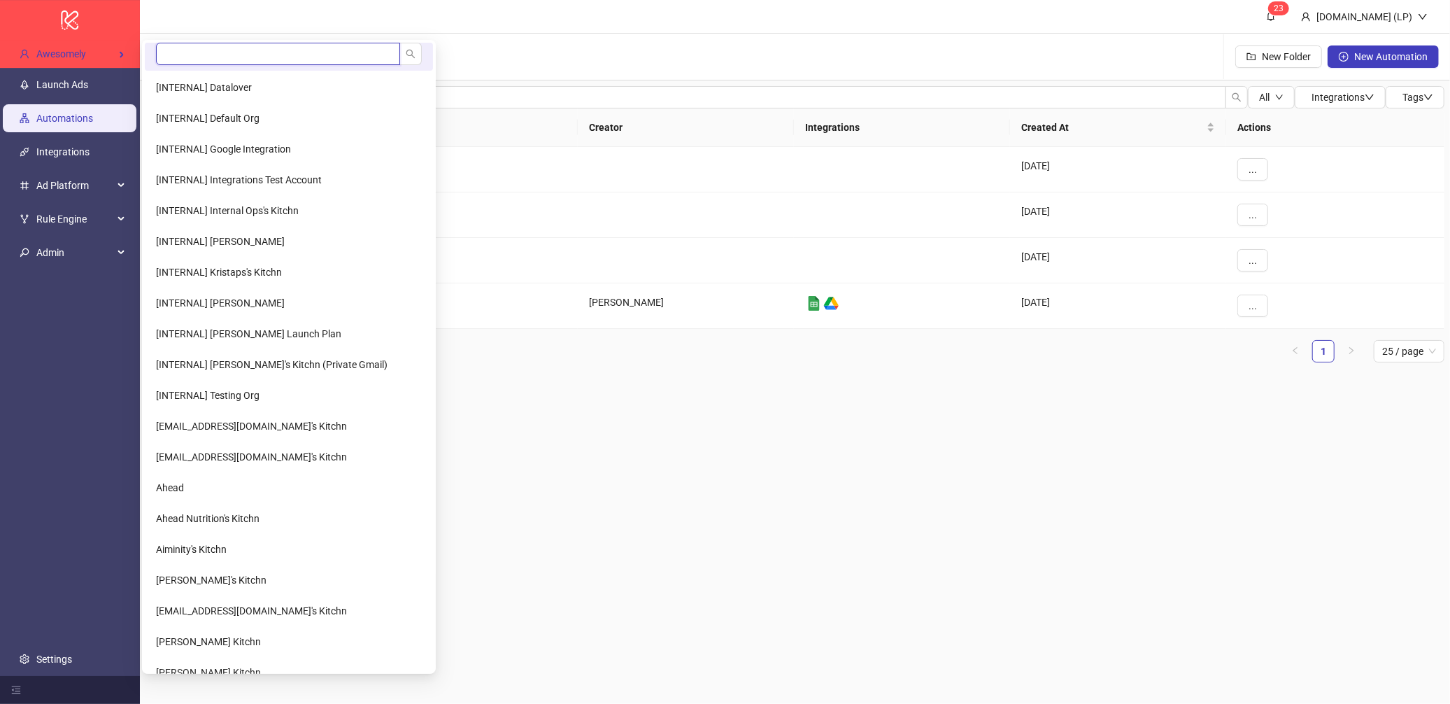
click at [246, 59] on input "search" at bounding box center [278, 54] width 244 height 22
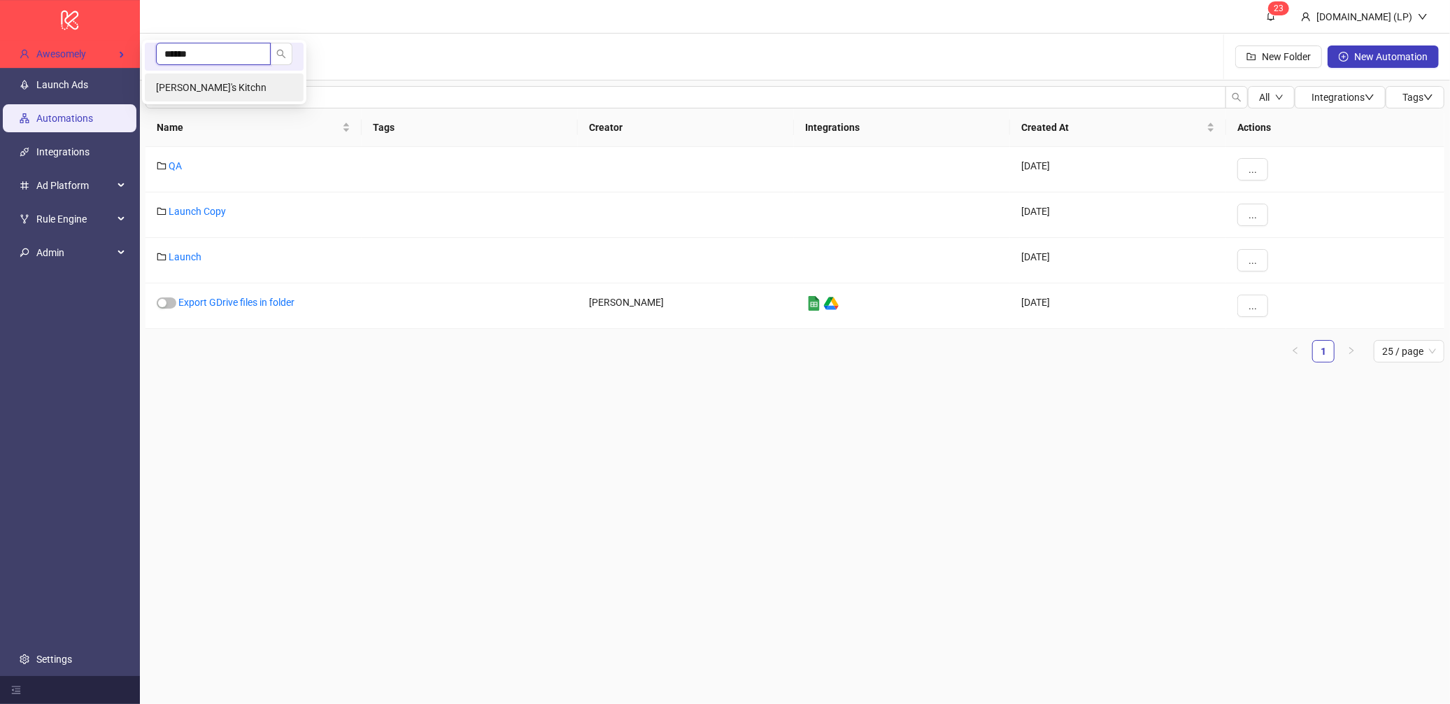
type input "******"
click at [186, 99] on li "Surjan's Kitchn" at bounding box center [224, 87] width 159 height 28
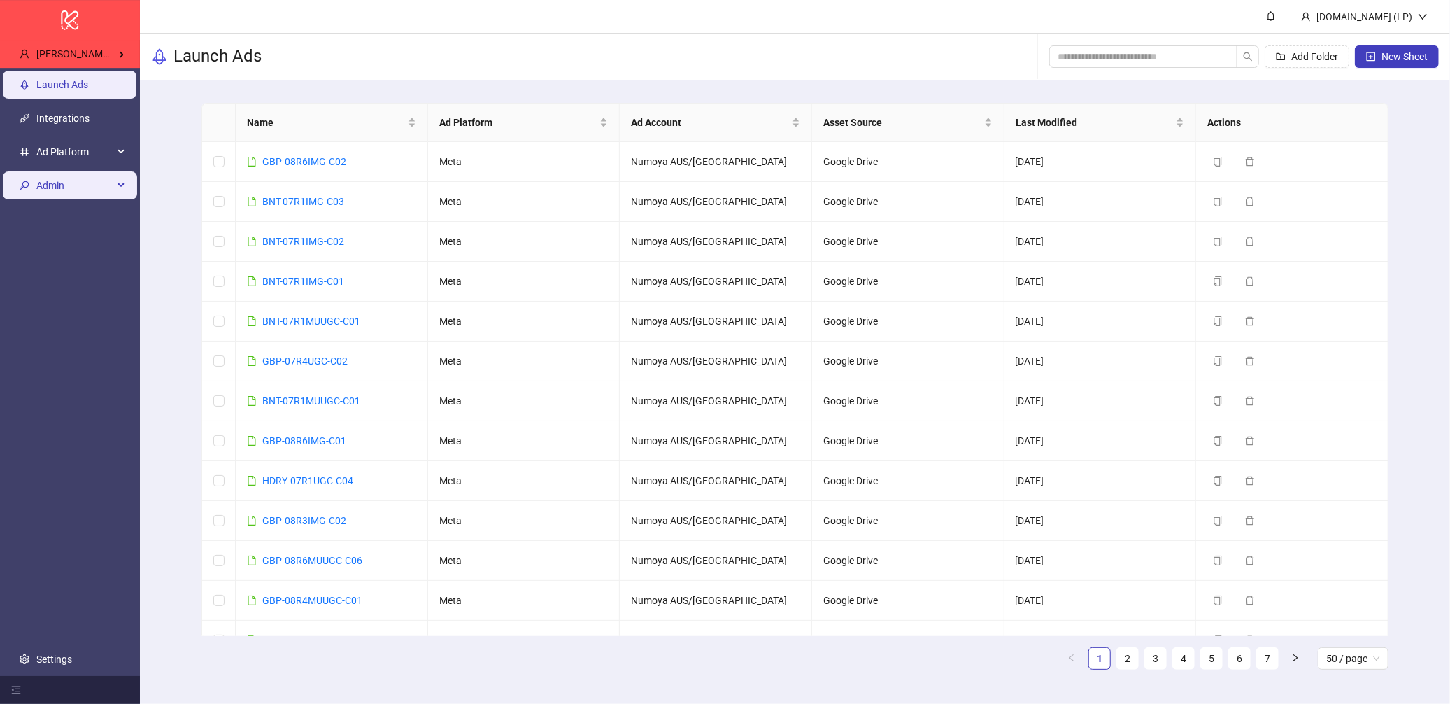
click at [64, 187] on span "Admin" at bounding box center [74, 185] width 77 height 28
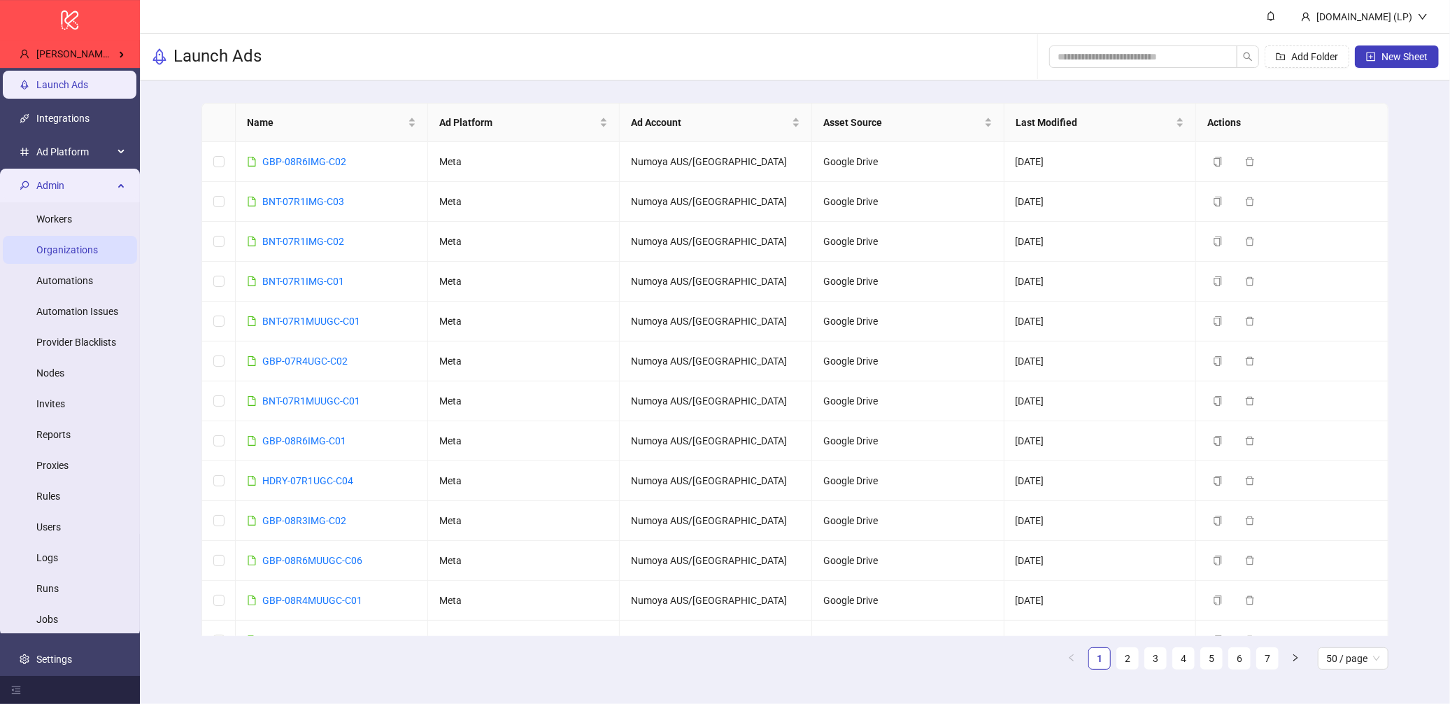
click at [64, 244] on link "Organizations" at bounding box center [67, 249] width 62 height 11
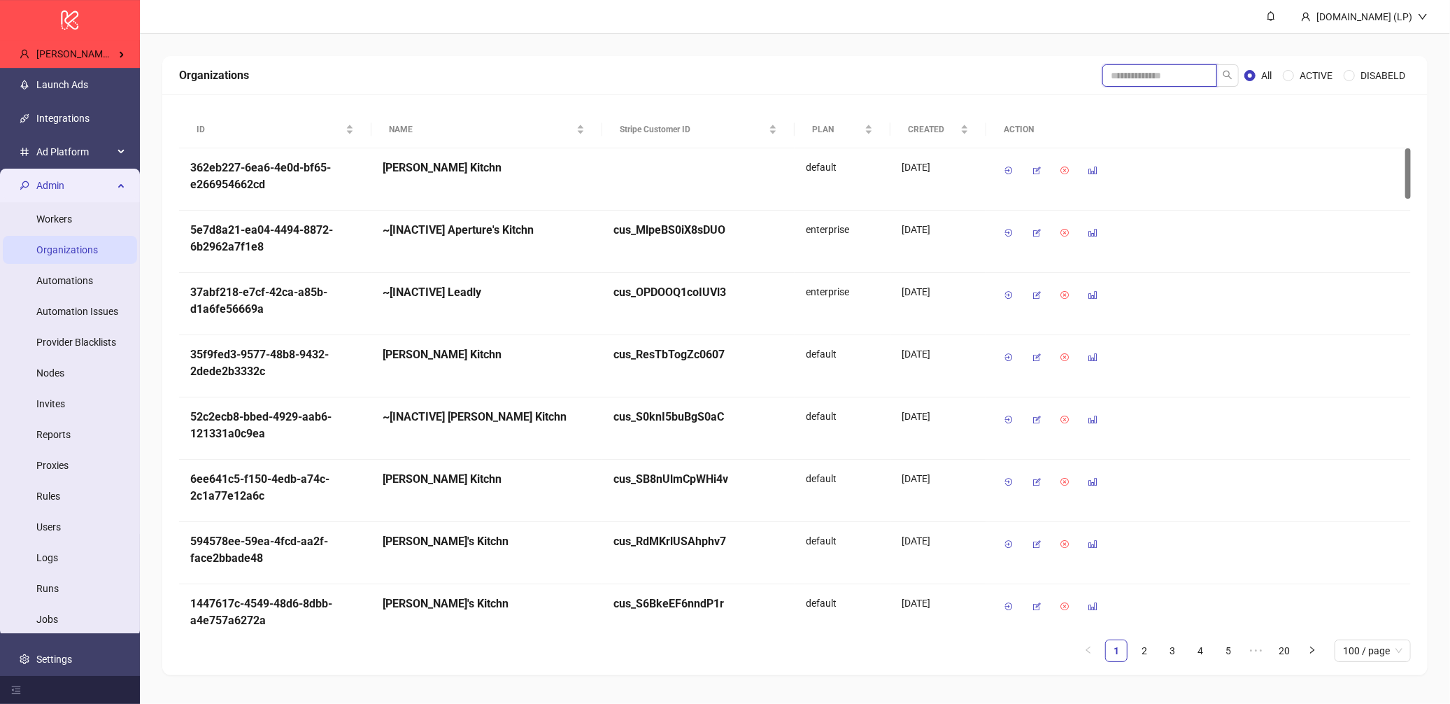
click at [1126, 75] on input "search" at bounding box center [1160, 75] width 115 height 22
type input "******"
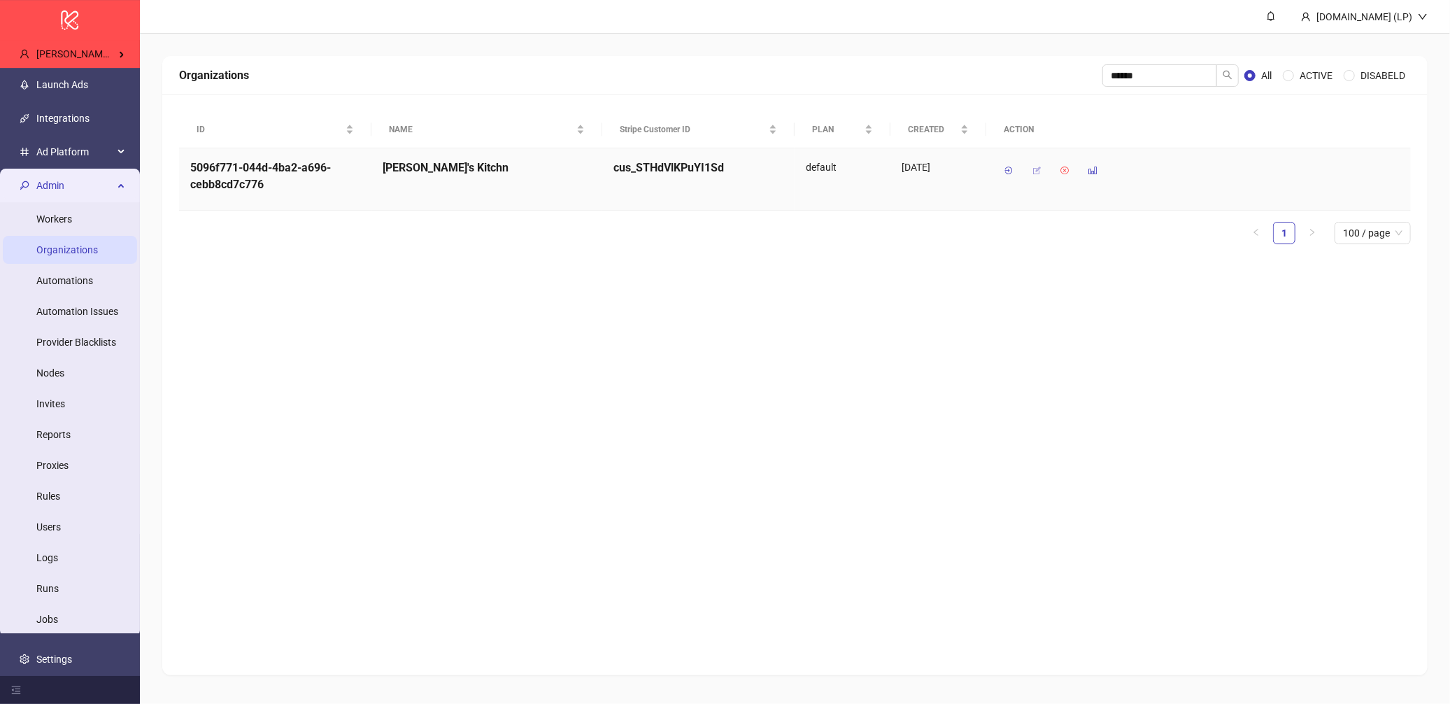
click at [1040, 172] on icon "button" at bounding box center [1037, 171] width 10 height 10
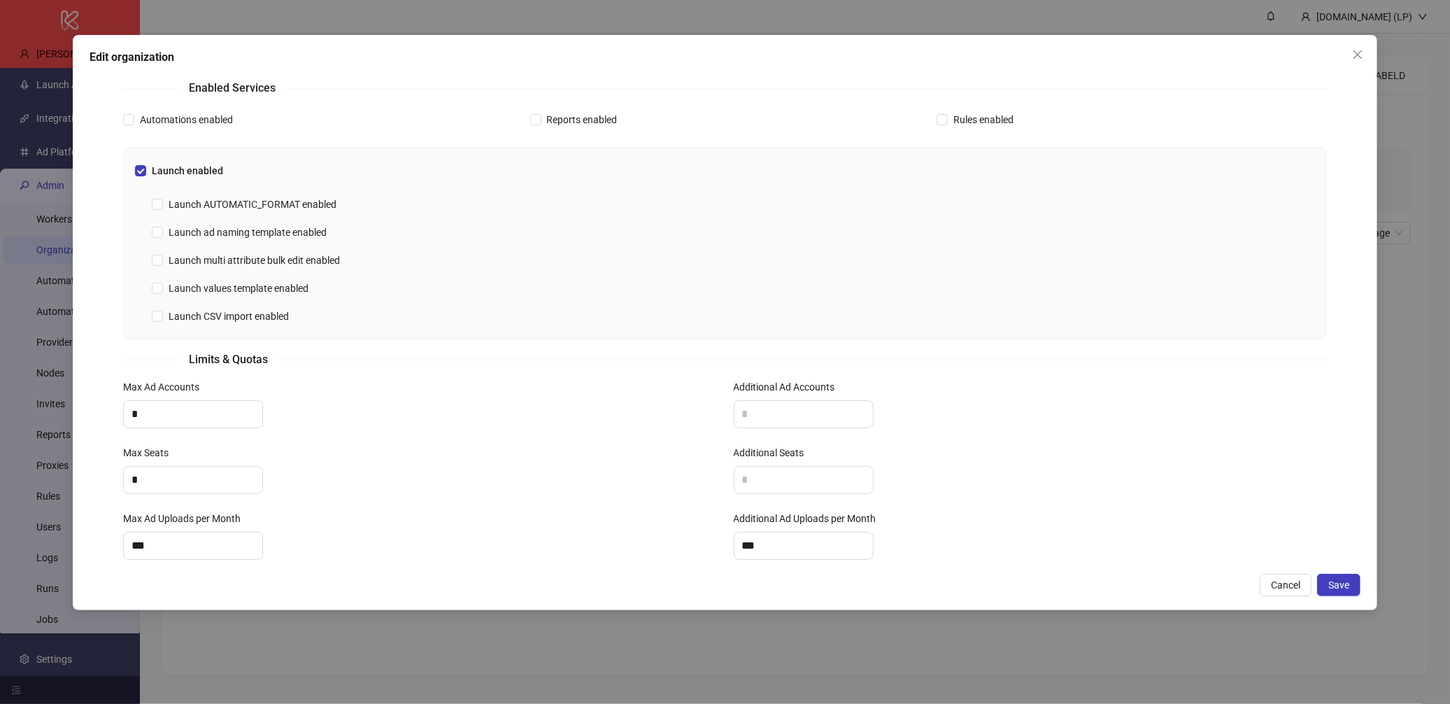
scroll to position [375, 0]
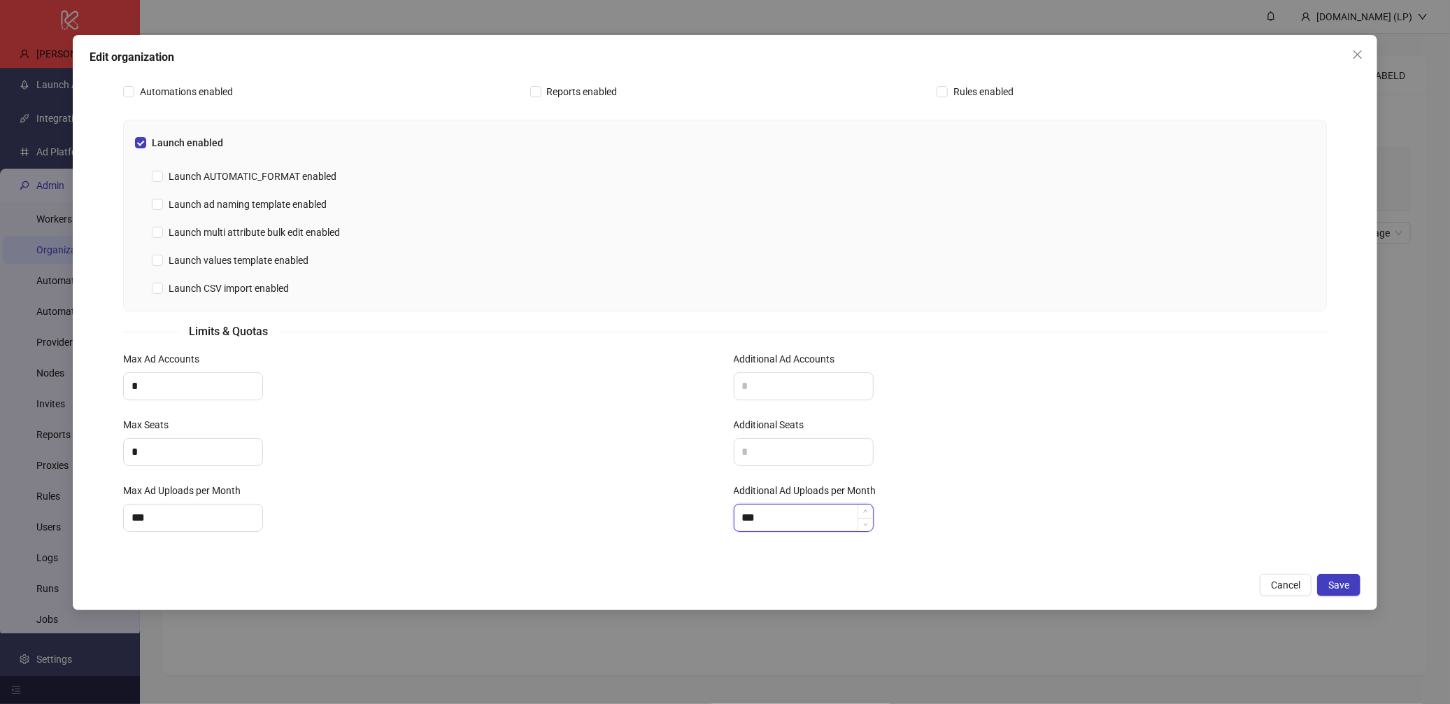
click at [746, 517] on input "***" at bounding box center [804, 517] width 139 height 27
type input "***"
click at [1345, 591] on button "Save" at bounding box center [1338, 585] width 43 height 22
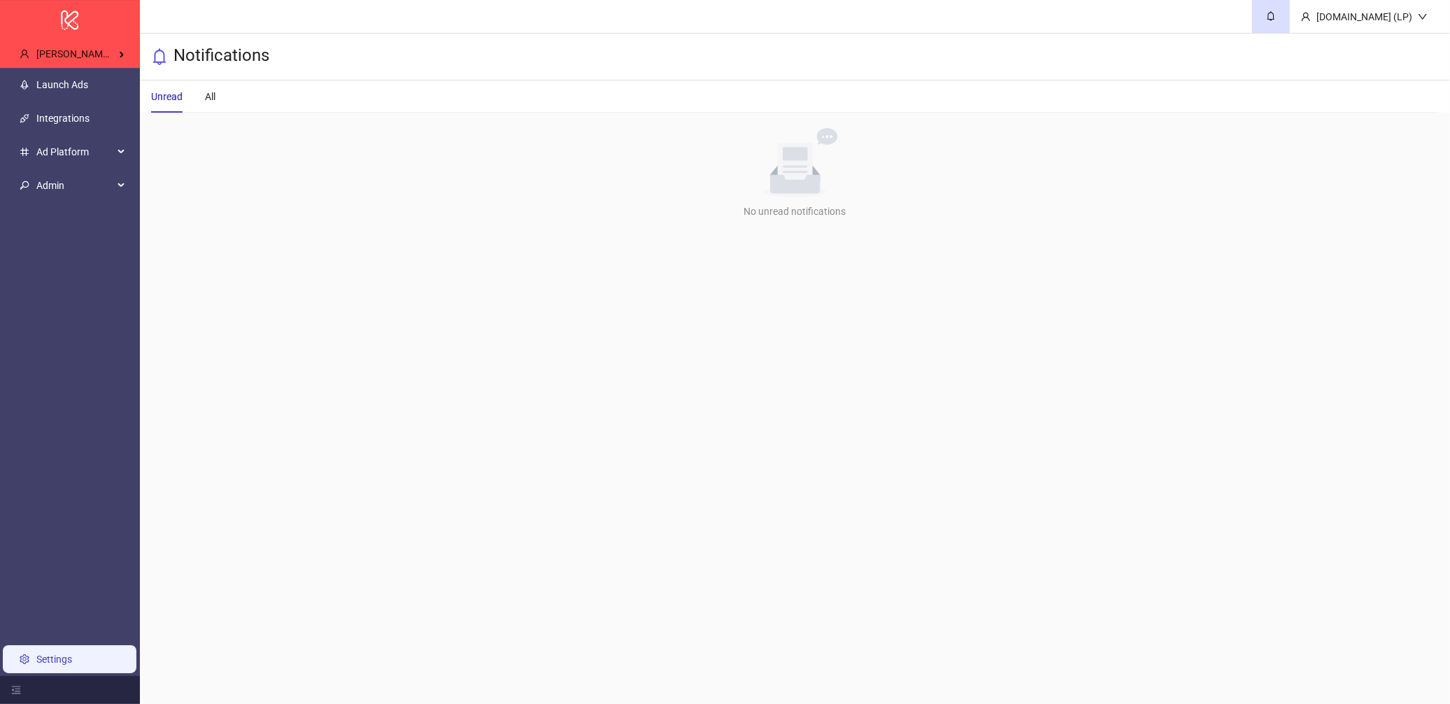
drag, startPoint x: 44, startPoint y: 640, endPoint x: 45, endPoint y: 647, distance: 7.0
click at [44, 645] on ul "Launch Ads Integrations Ad Platform Admin Settings" at bounding box center [70, 372] width 140 height 608
click at [45, 653] on link "Settings" at bounding box center [54, 658] width 36 height 11
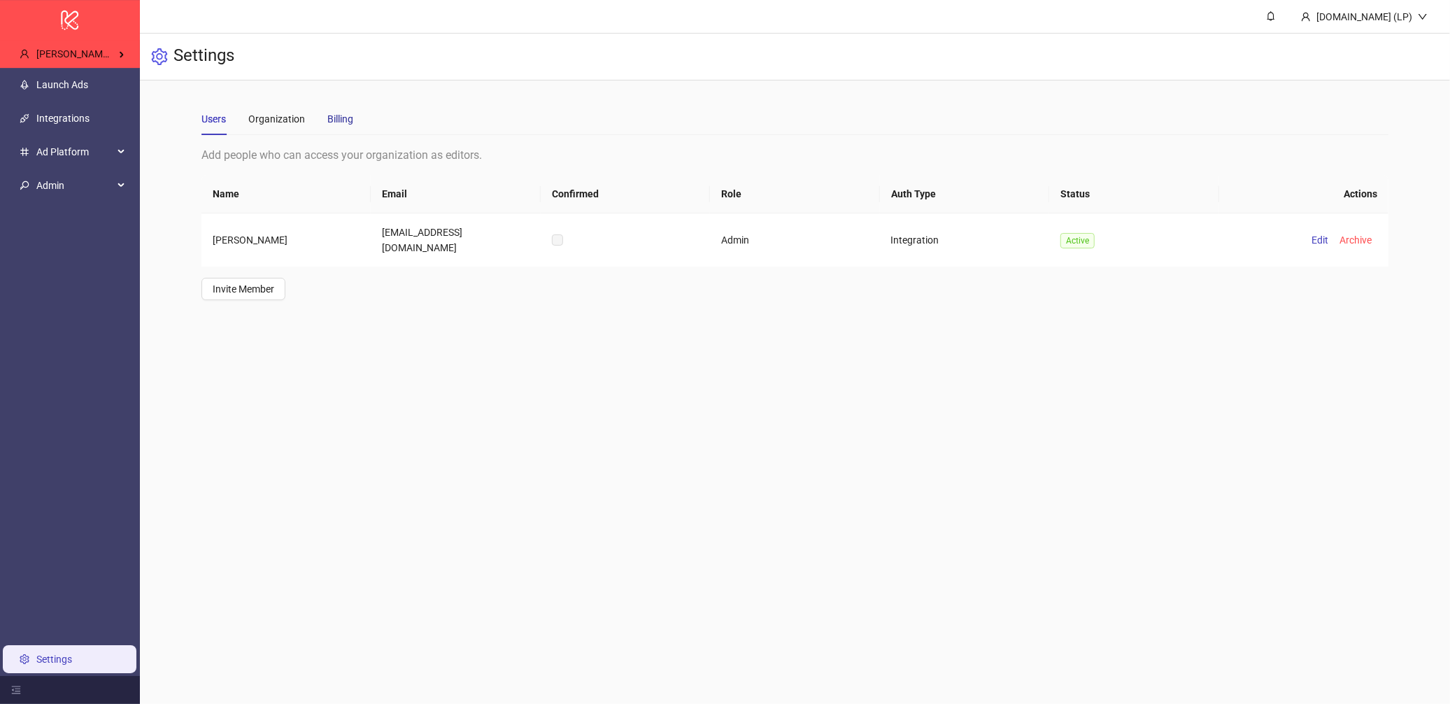
click at [339, 120] on div "Billing" at bounding box center [340, 118] width 26 height 15
